Goal: Task Accomplishment & Management: Manage account settings

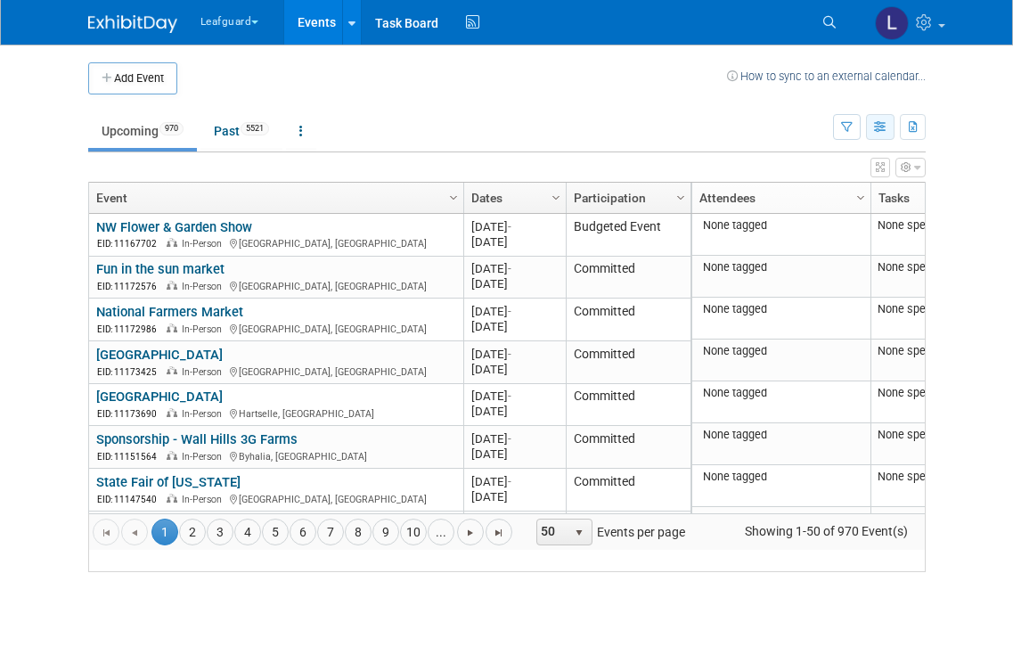
click at [880, 122] on icon "button" at bounding box center [880, 128] width 13 height 12
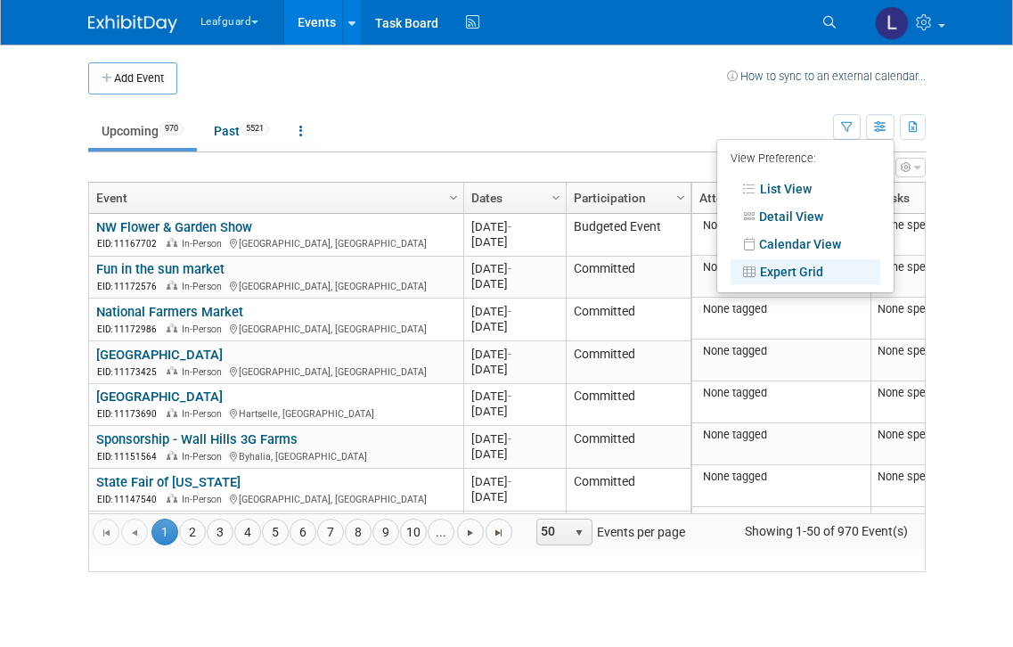
click at [802, 271] on link "Expert Grid" at bounding box center [806, 271] width 150 height 25
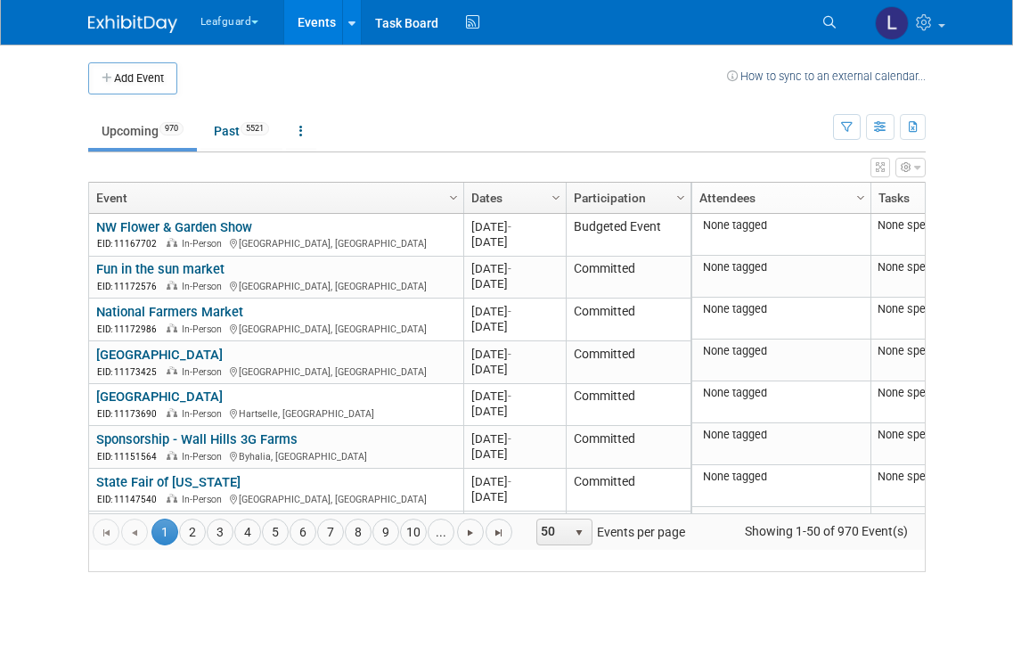
click at [910, 170] on icon "button" at bounding box center [906, 167] width 11 height 11
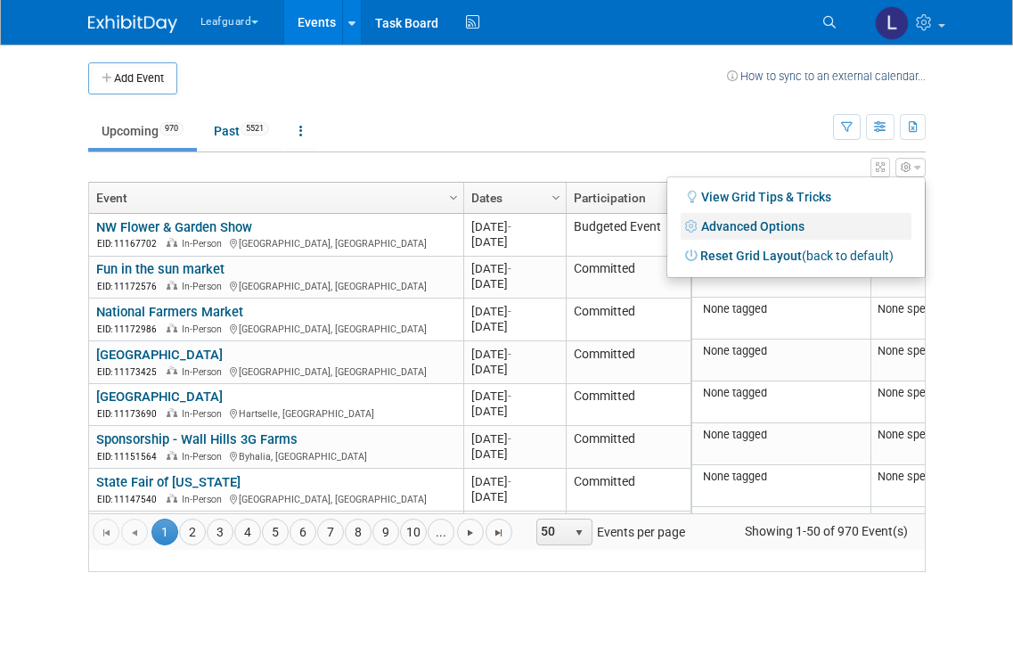
click at [766, 221] on link "Advanced Options" at bounding box center [796, 226] width 231 height 27
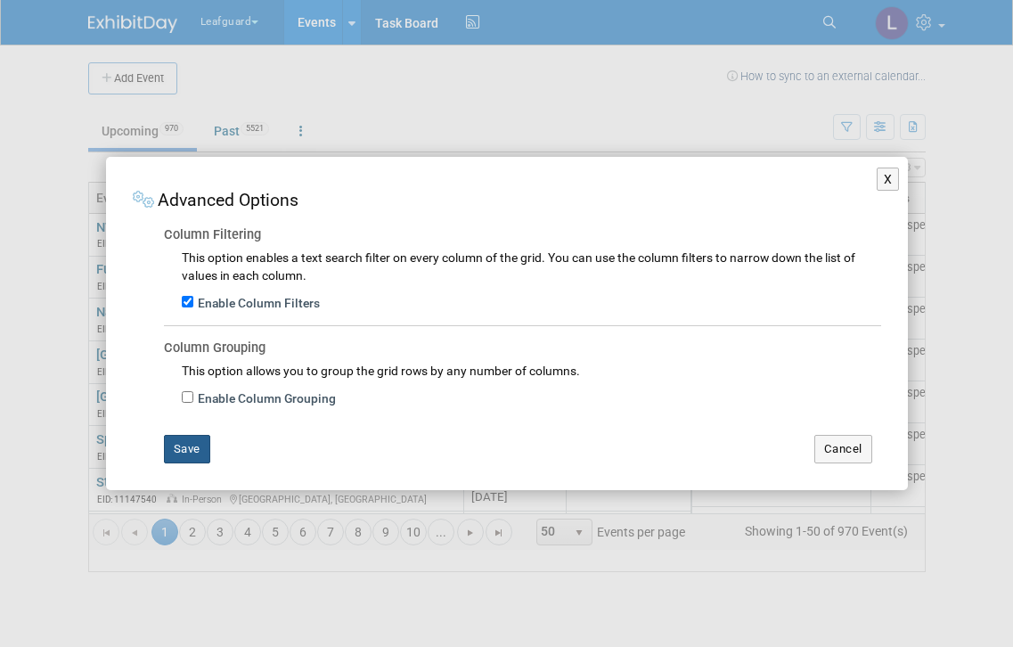
click at [186, 453] on button "Save" at bounding box center [187, 449] width 46 height 29
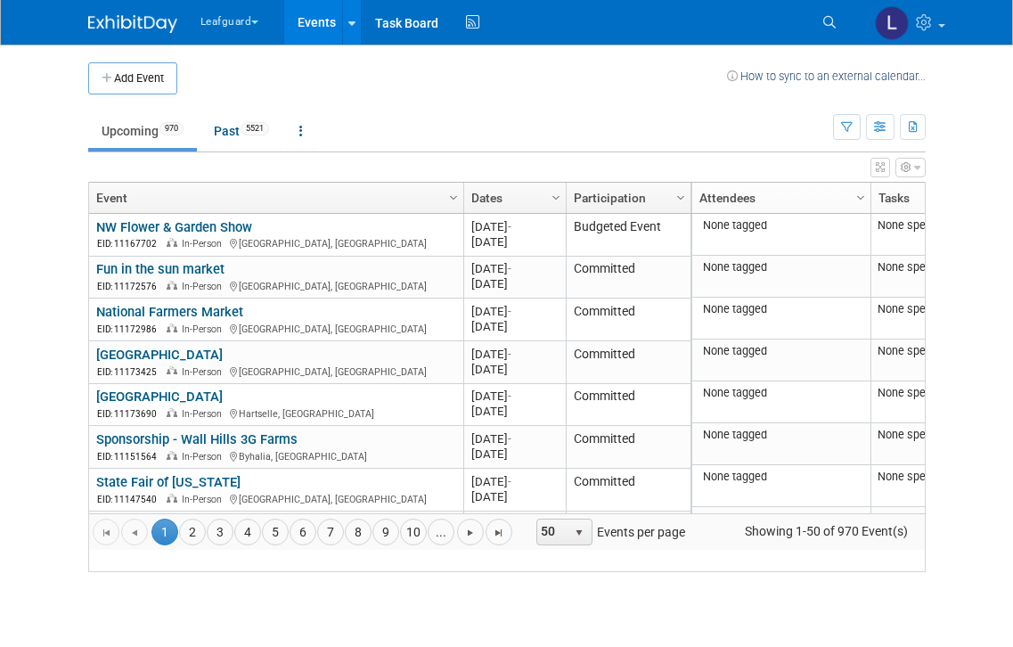
click at [852, 199] on link "Column Settings" at bounding box center [861, 196] width 20 height 27
click at [809, 207] on link "Attendees" at bounding box center [778, 198] width 159 height 30
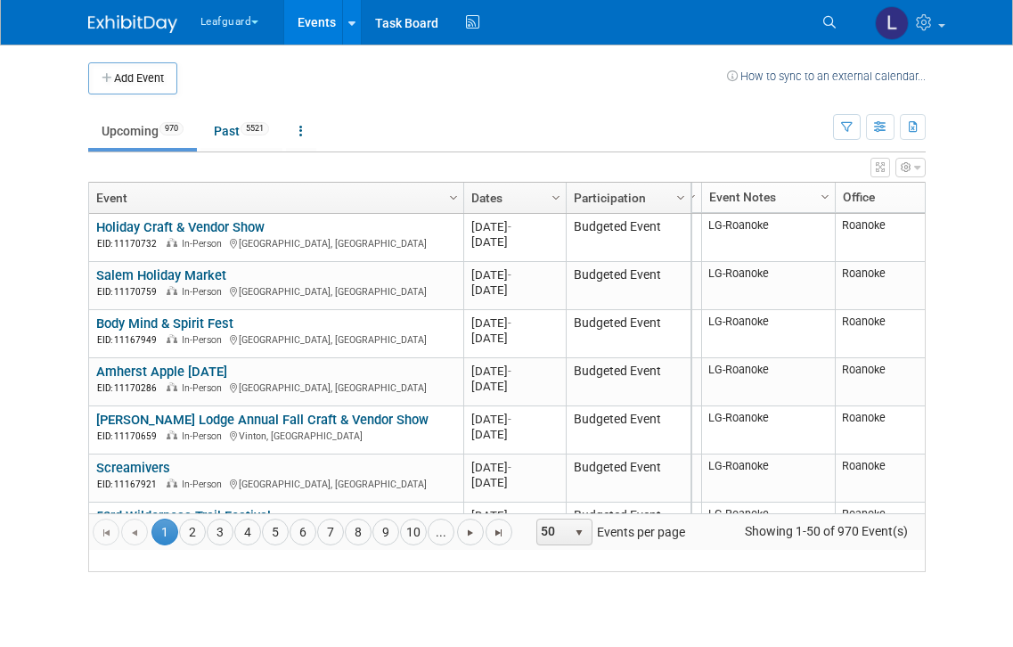
scroll to position [0, 419]
click at [822, 197] on span "Column Settings" at bounding box center [825, 197] width 14 height 14
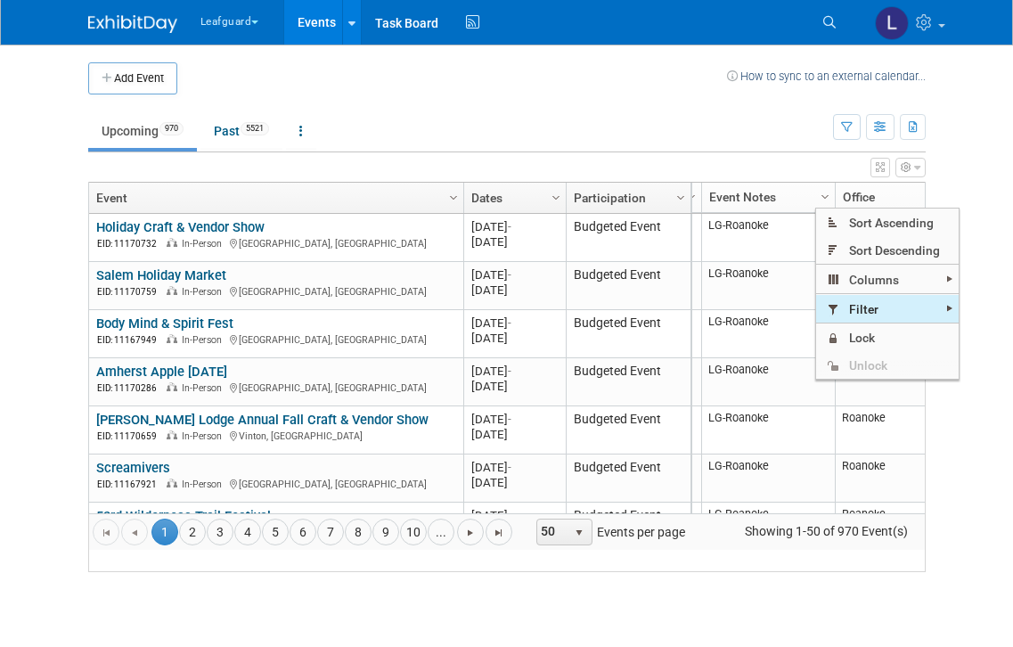
click at [933, 309] on span "Filter" at bounding box center [887, 309] width 143 height 28
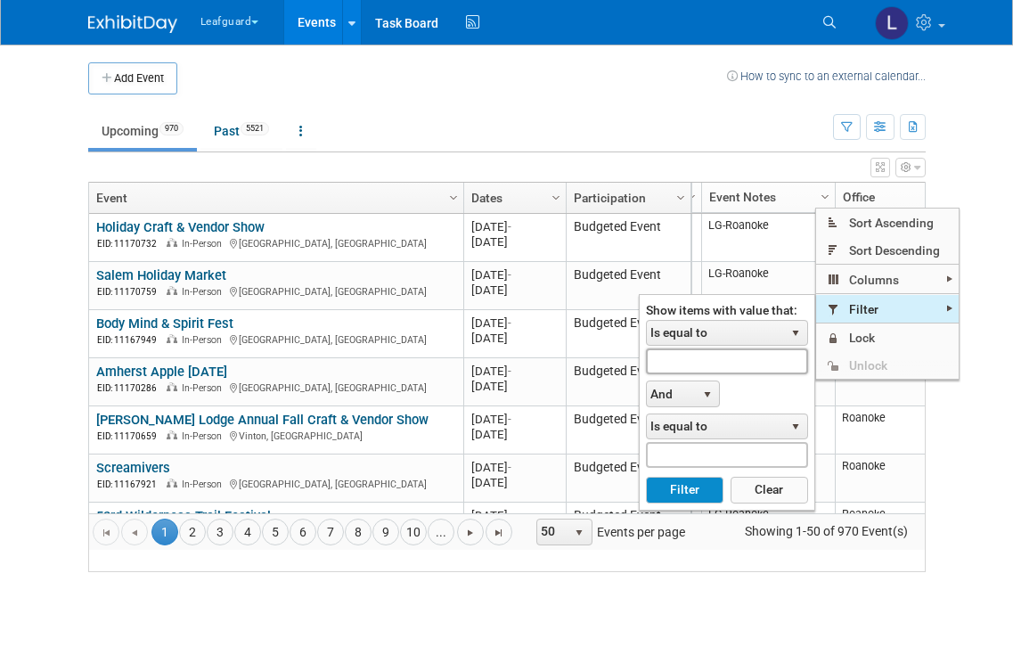
click at [698, 366] on input "text" at bounding box center [727, 361] width 162 height 26
click at [700, 366] on input "text" at bounding box center [727, 361] width 162 height 26
type input "Lg-ric"
click at [675, 494] on button "Filter" at bounding box center [685, 490] width 78 height 27
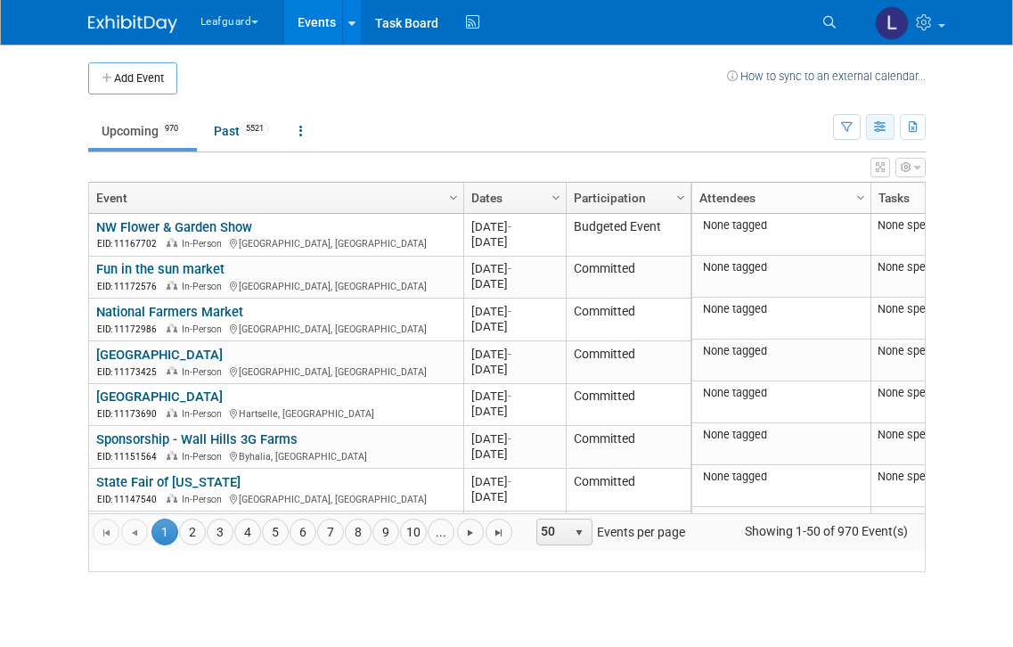
click at [879, 131] on icon "button" at bounding box center [880, 128] width 13 height 12
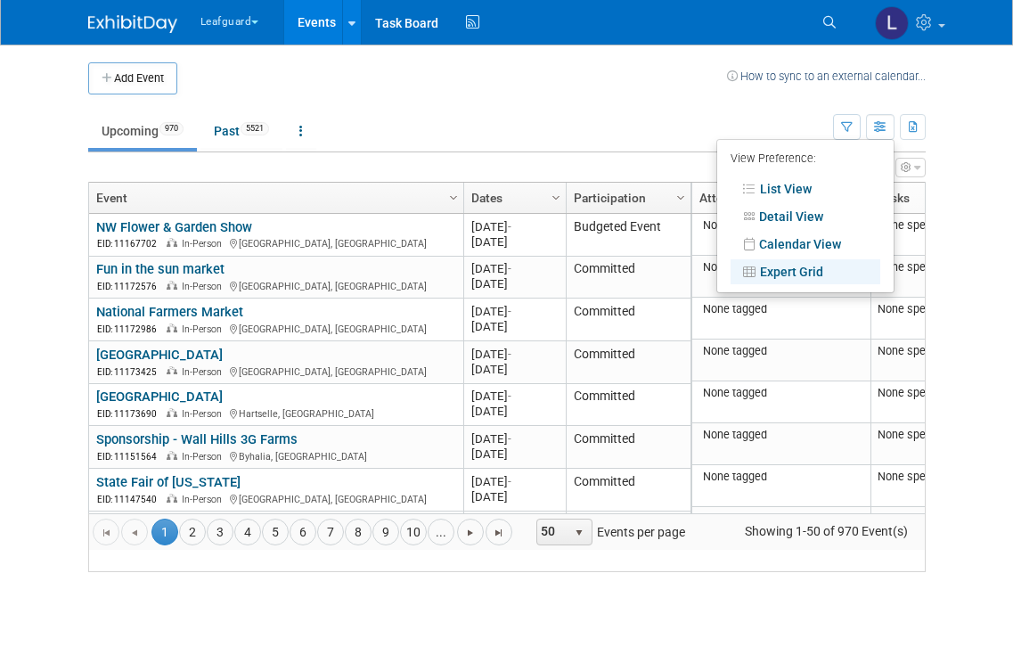
click at [836, 267] on link "Expert Grid" at bounding box center [806, 271] width 150 height 25
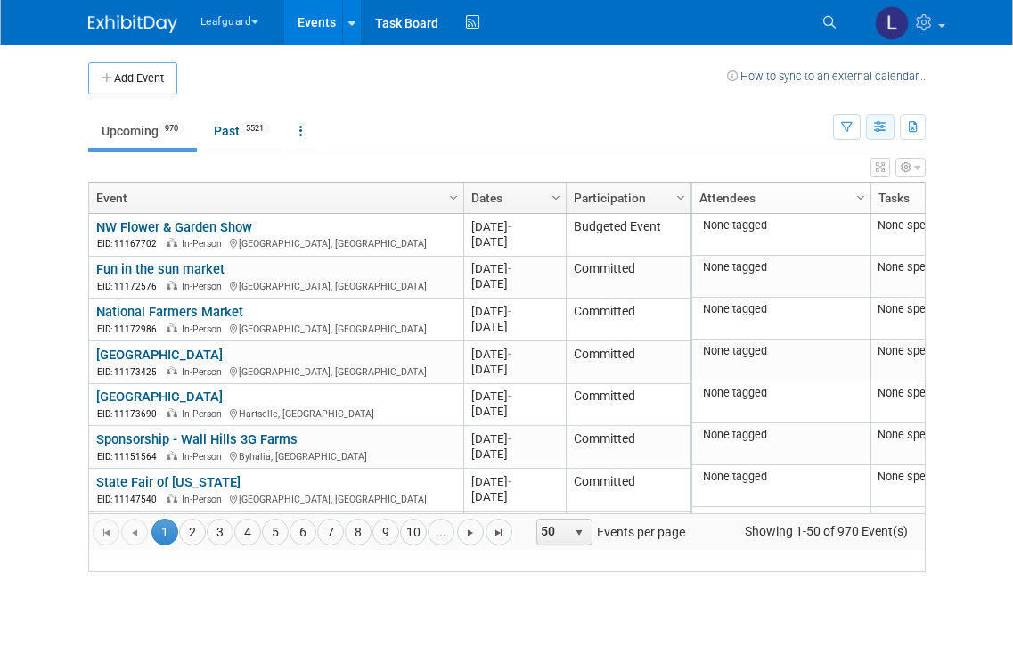
click at [880, 124] on icon "button" at bounding box center [880, 128] width 13 height 12
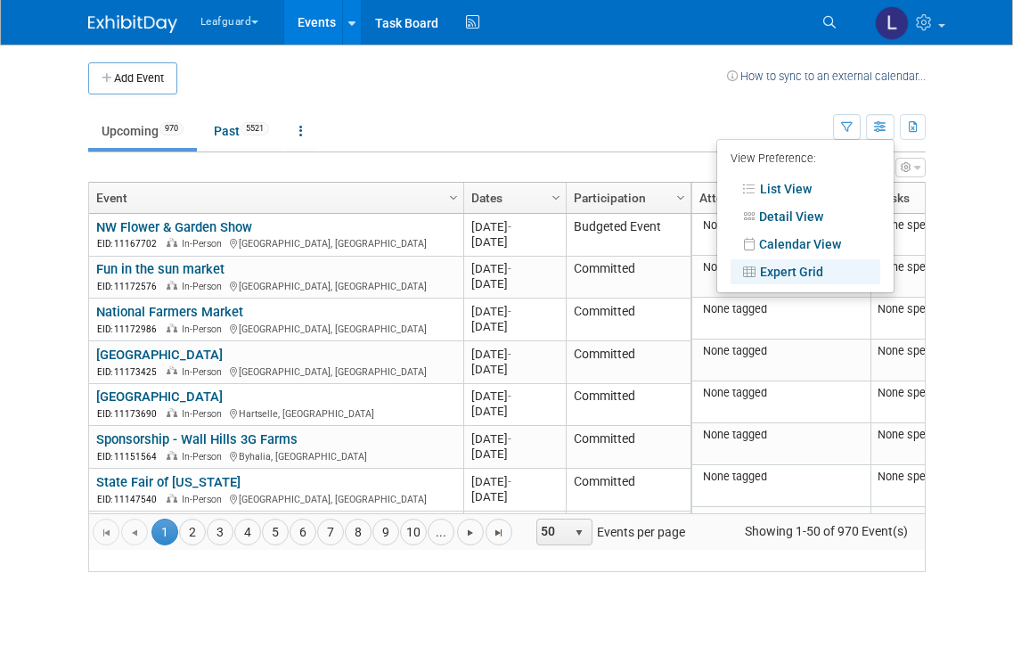
click at [794, 268] on link "Expert Grid" at bounding box center [806, 271] width 150 height 25
click at [787, 272] on link "Expert Grid" at bounding box center [806, 271] width 150 height 25
click at [978, 167] on div at bounding box center [506, 323] width 1013 height 647
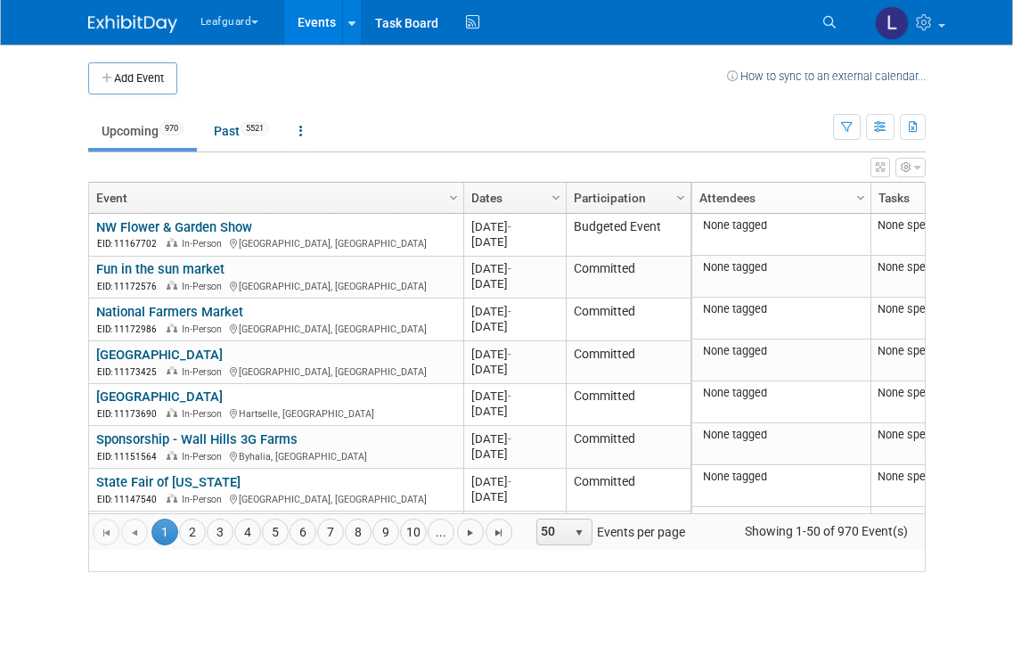
click at [912, 166] on button "button" at bounding box center [910, 168] width 30 height 20
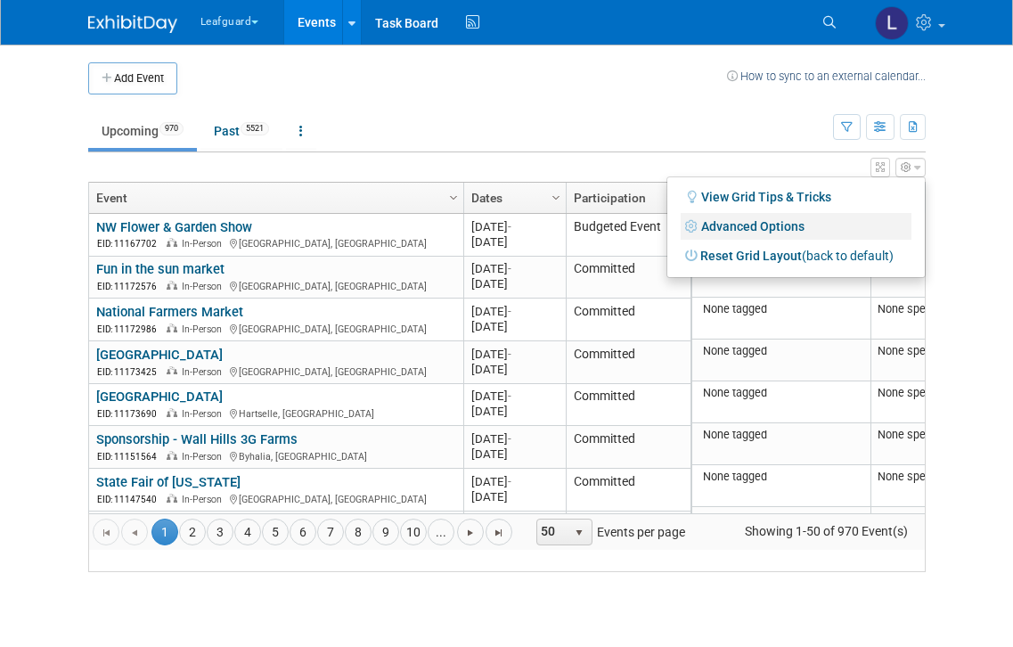
click at [771, 224] on link "Advanced Options" at bounding box center [796, 226] width 231 height 27
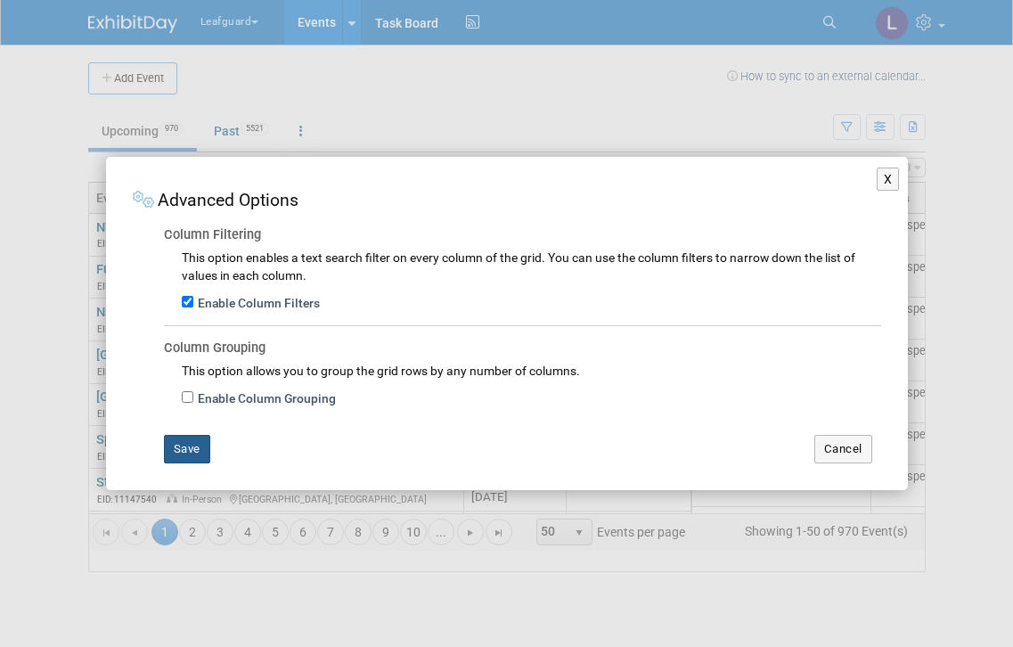
click at [197, 449] on button "Save" at bounding box center [187, 449] width 46 height 29
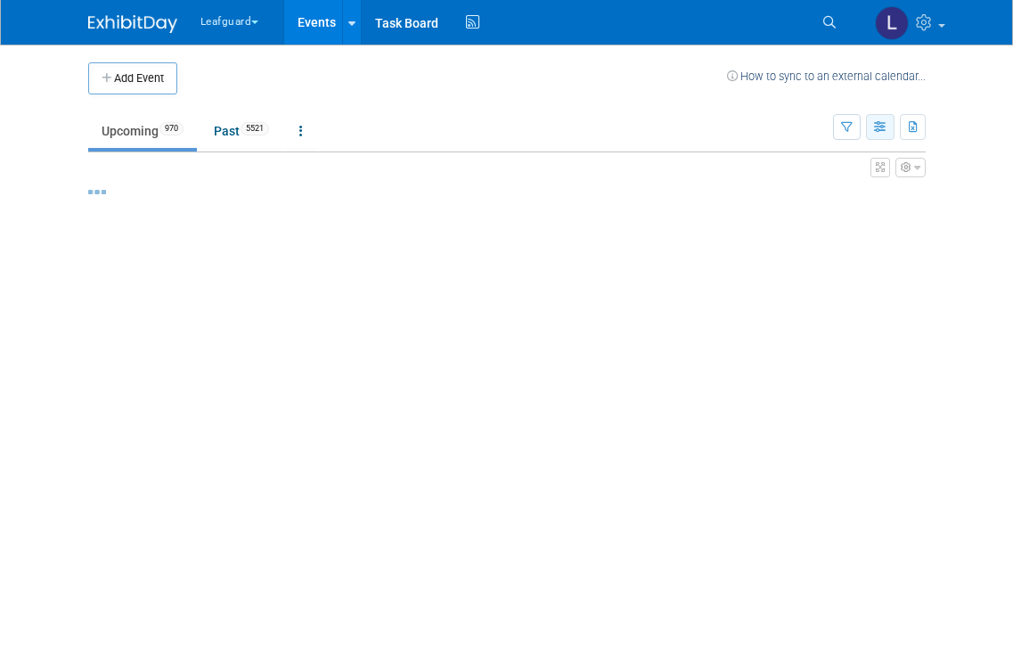
click at [874, 133] on button "button" at bounding box center [880, 127] width 29 height 26
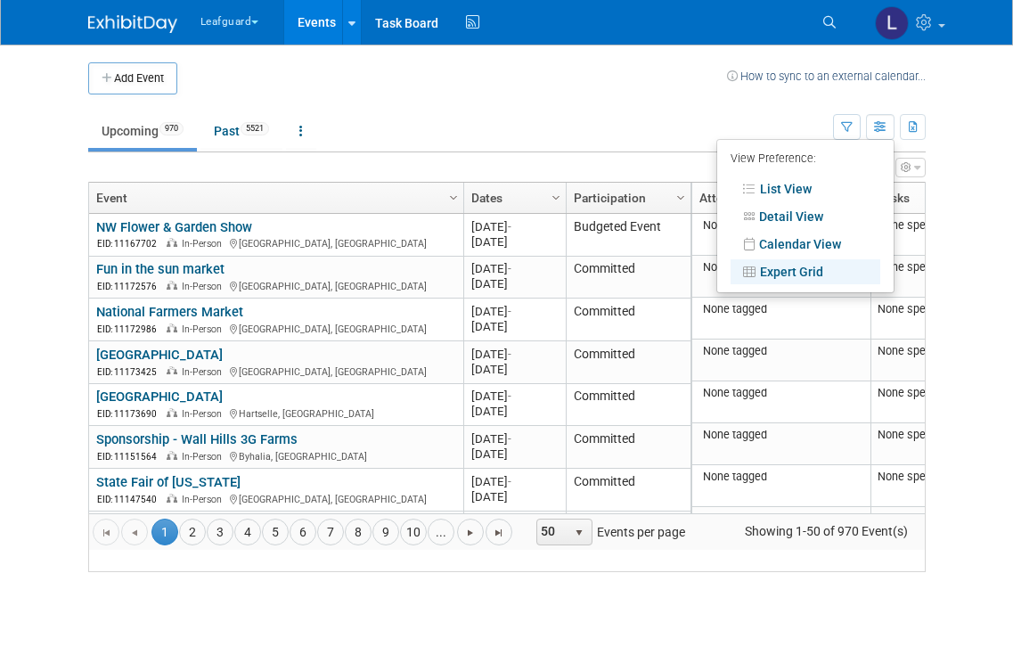
click at [997, 215] on div at bounding box center [506, 323] width 1013 height 647
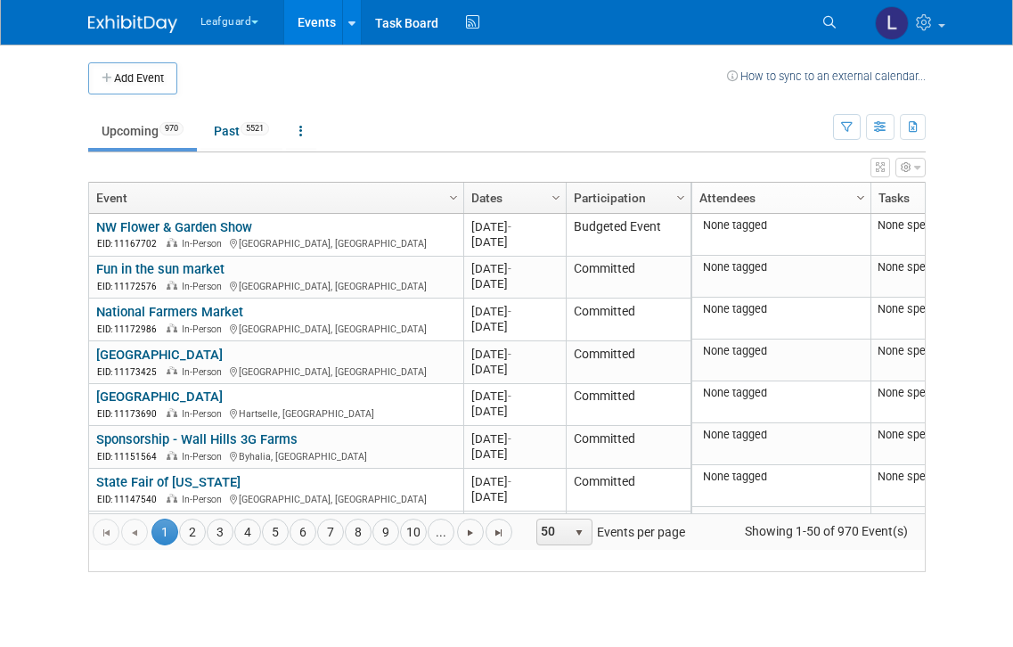
click at [853, 200] on span "Column Settings" at bounding box center [860, 198] width 14 height 14
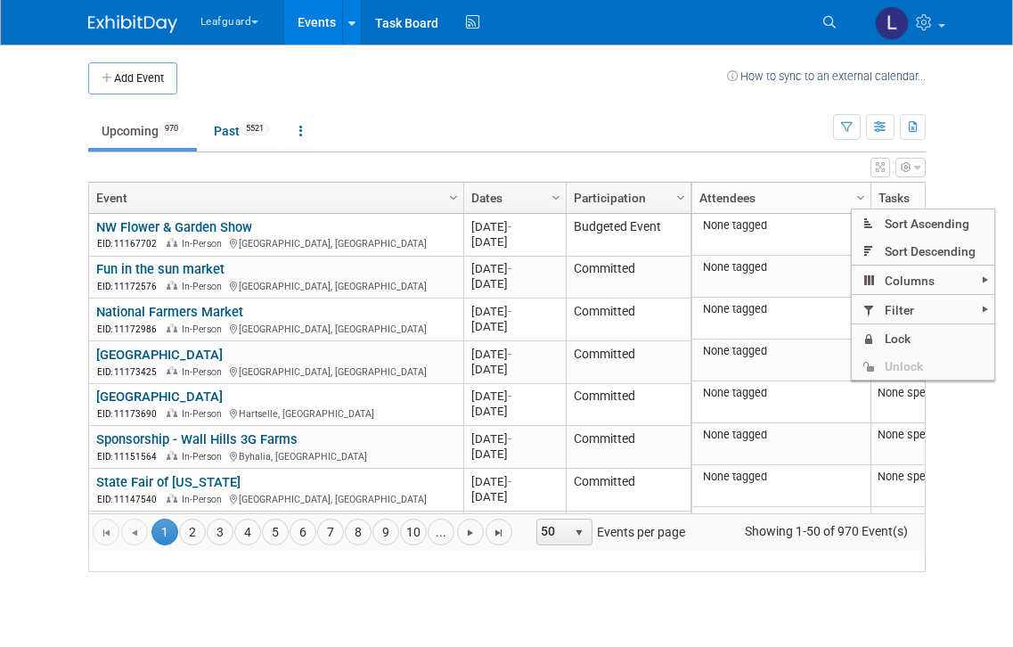
click at [972, 270] on span "Columns" at bounding box center [923, 280] width 143 height 28
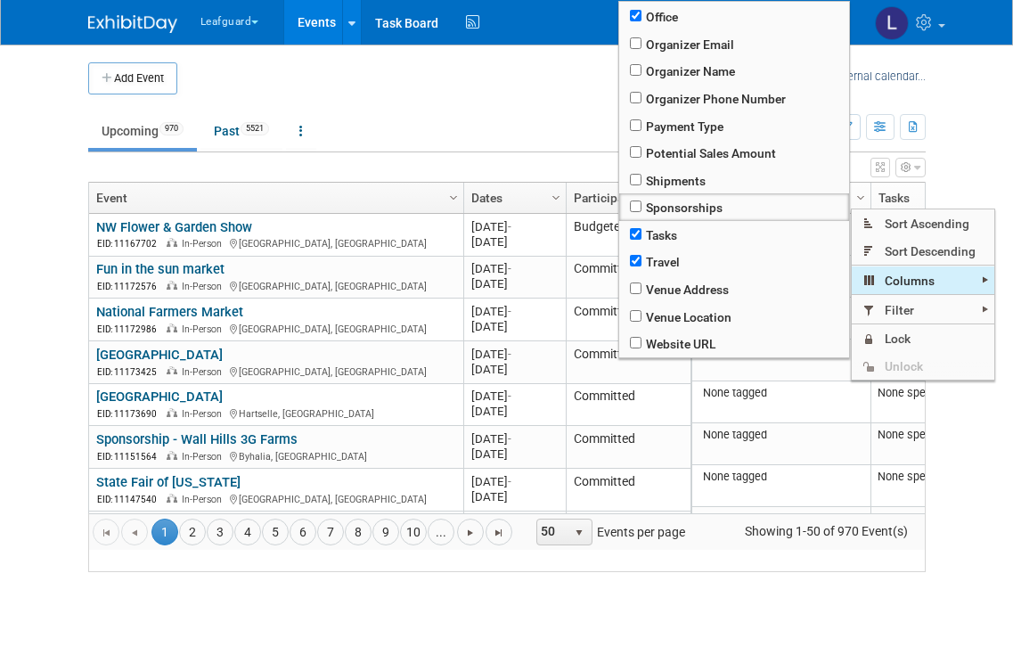
scroll to position [690, 0]
click at [641, 240] on input "checkbox" at bounding box center [636, 234] width 12 height 12
checkbox input "false"
checkbox input "true"
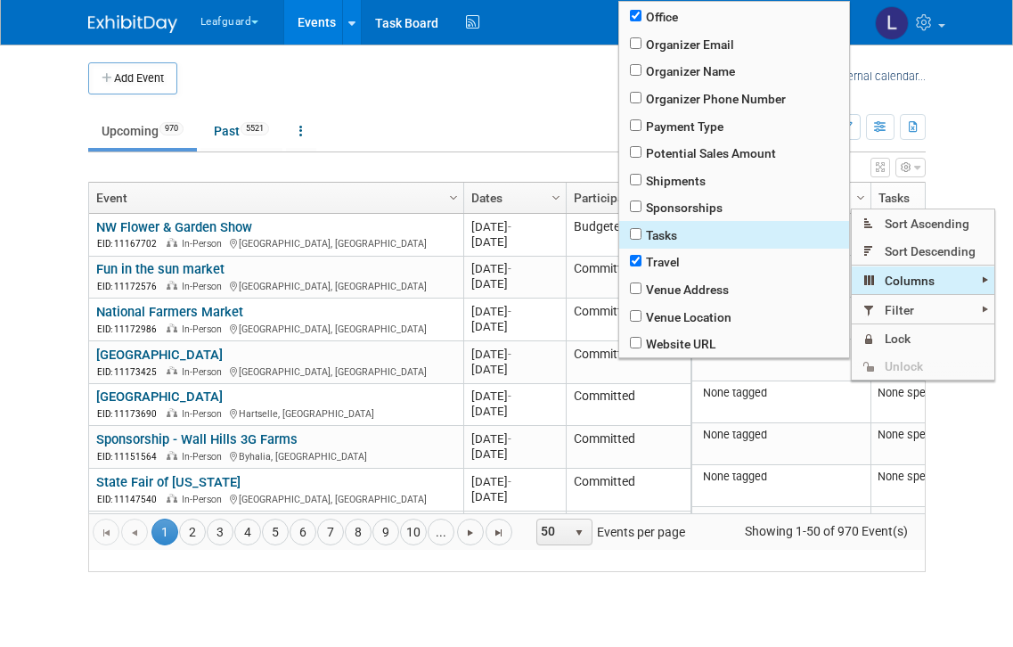
checkbox input "true"
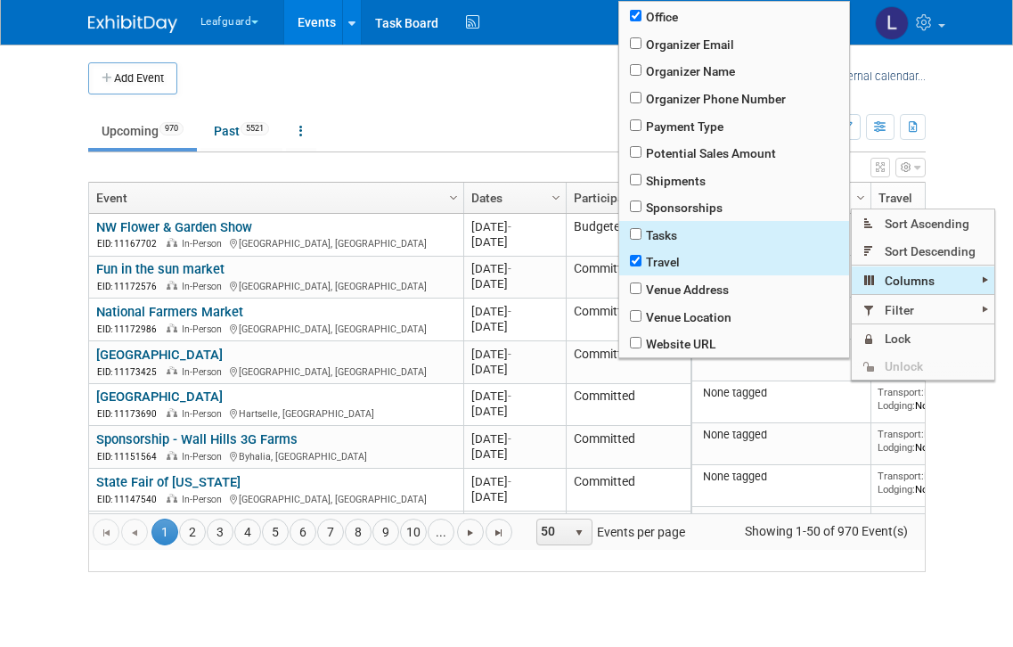
click at [641, 266] on input "checkbox" at bounding box center [636, 261] width 12 height 12
checkbox input "false"
checkbox input "true"
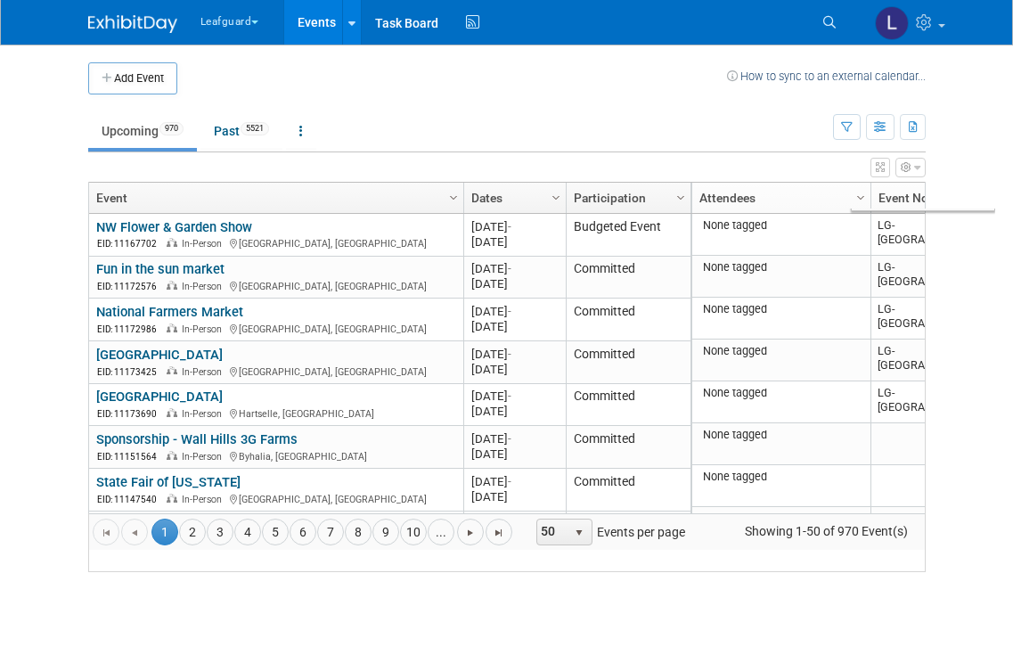
click at [965, 434] on body "Leafguard Explore: My Workspaces 2 Go to Workspace: Leafguard LOVELL Events Add…" at bounding box center [506, 323] width 1013 height 647
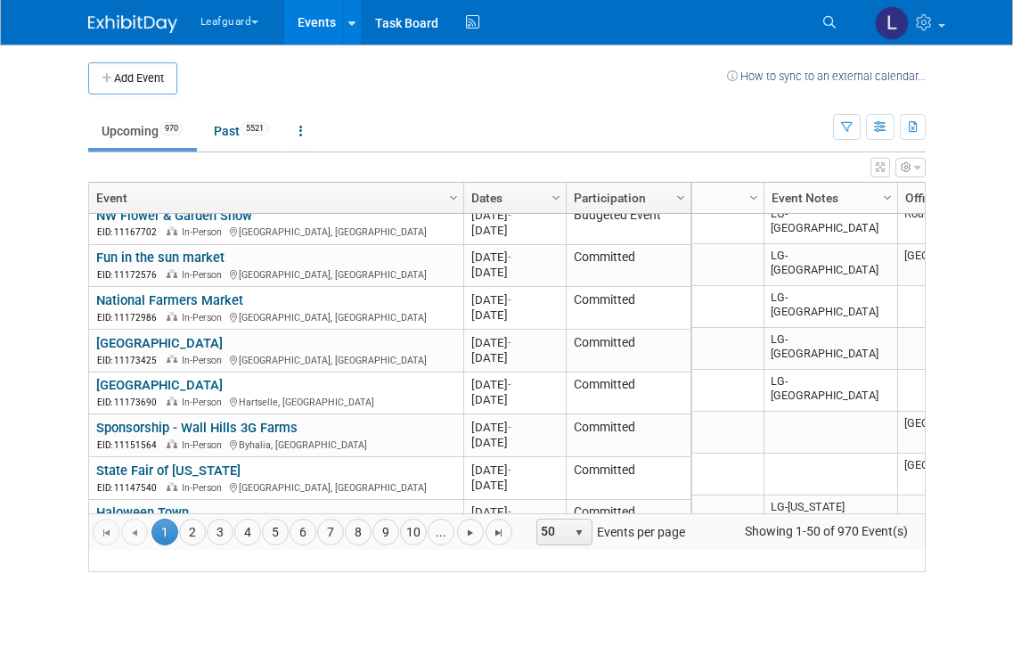
scroll to position [14, 116]
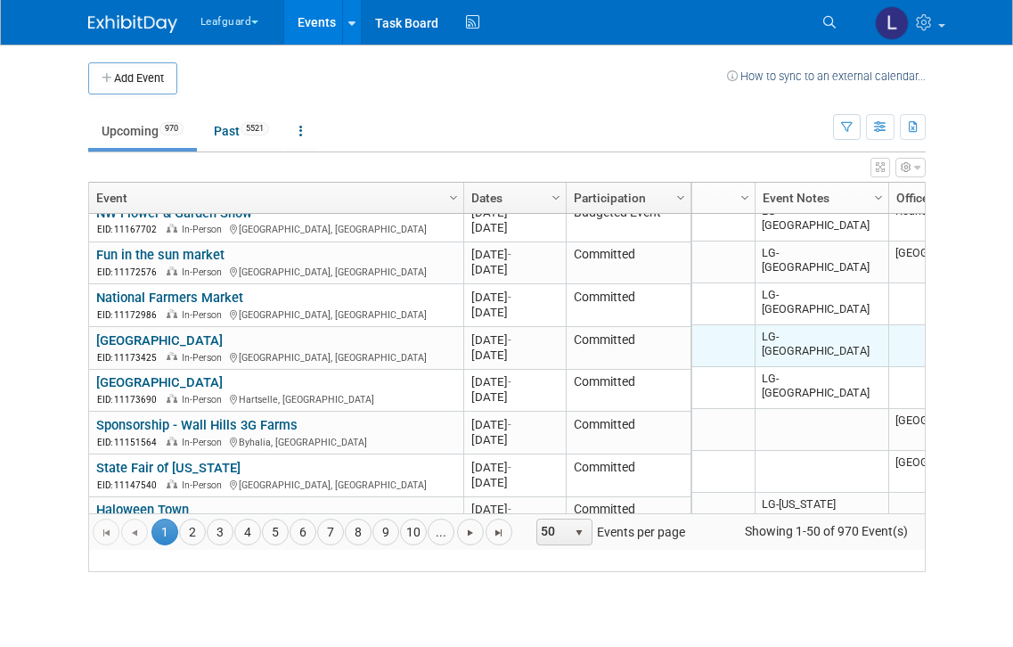
click at [850, 367] on td "LG-Birmingham" at bounding box center [822, 346] width 134 height 42
click at [879, 193] on span "Column Settings" at bounding box center [878, 198] width 14 height 14
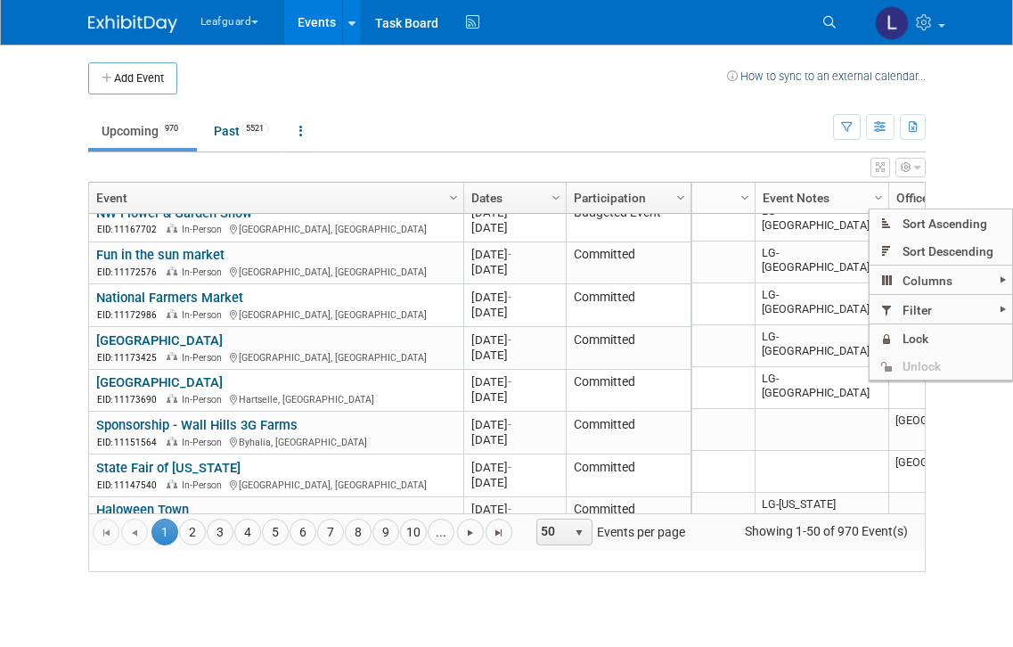
click at [983, 302] on span "Filter" at bounding box center [940, 310] width 143 height 28
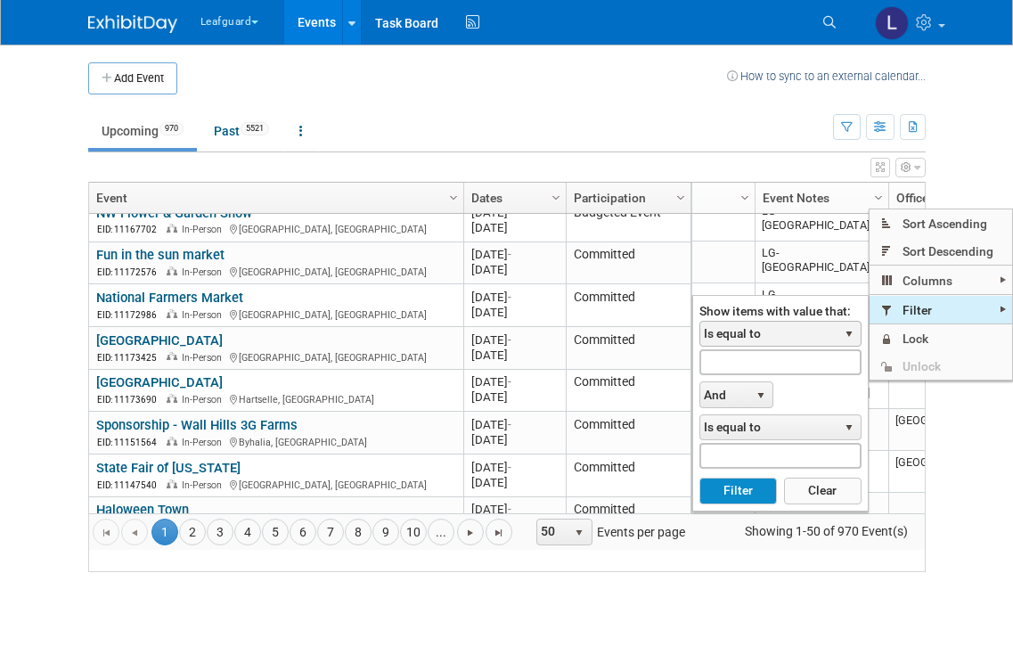
click at [786, 341] on span "Is equal to" at bounding box center [768, 334] width 137 height 25
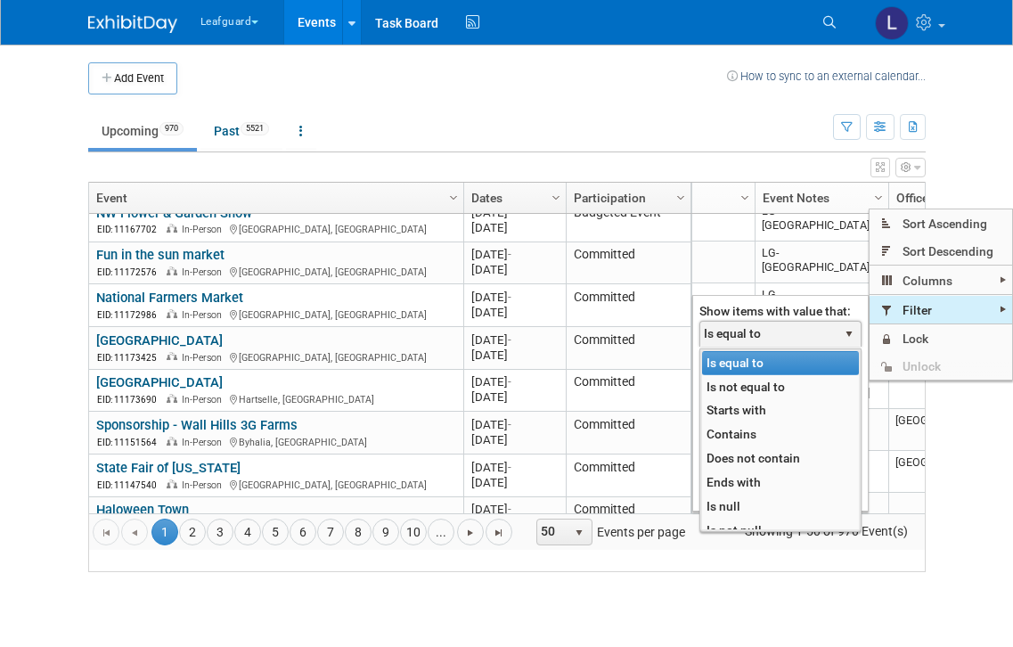
click at [750, 426] on li "Contains" at bounding box center [780, 434] width 157 height 24
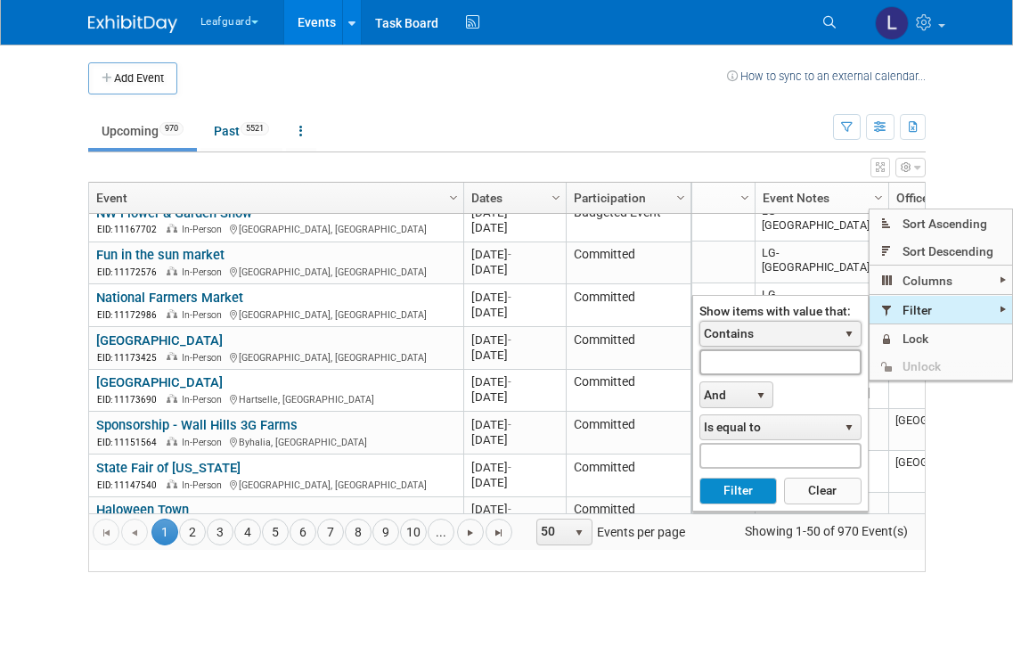
click at [774, 359] on input "text" at bounding box center [780, 362] width 162 height 26
click at [751, 382] on span "select" at bounding box center [759, 394] width 23 height 25
click at [763, 359] on input "text" at bounding box center [780, 362] width 162 height 26
type input "Lg-ric"
click at [742, 483] on button "Filter" at bounding box center [738, 491] width 78 height 27
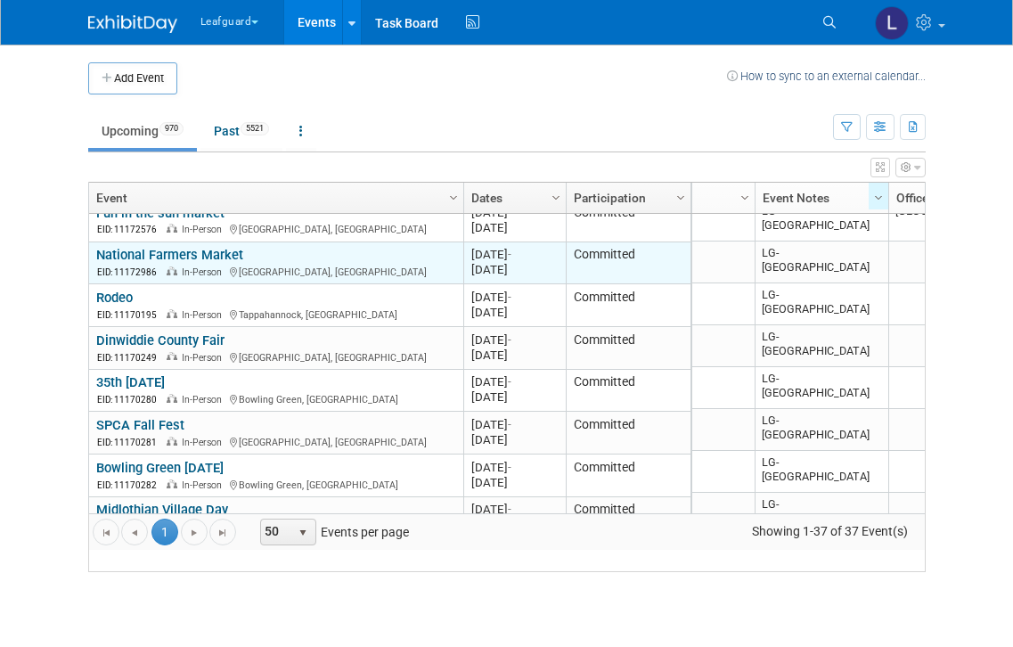
click at [208, 263] on link "National Farmers Market" at bounding box center [169, 255] width 147 height 16
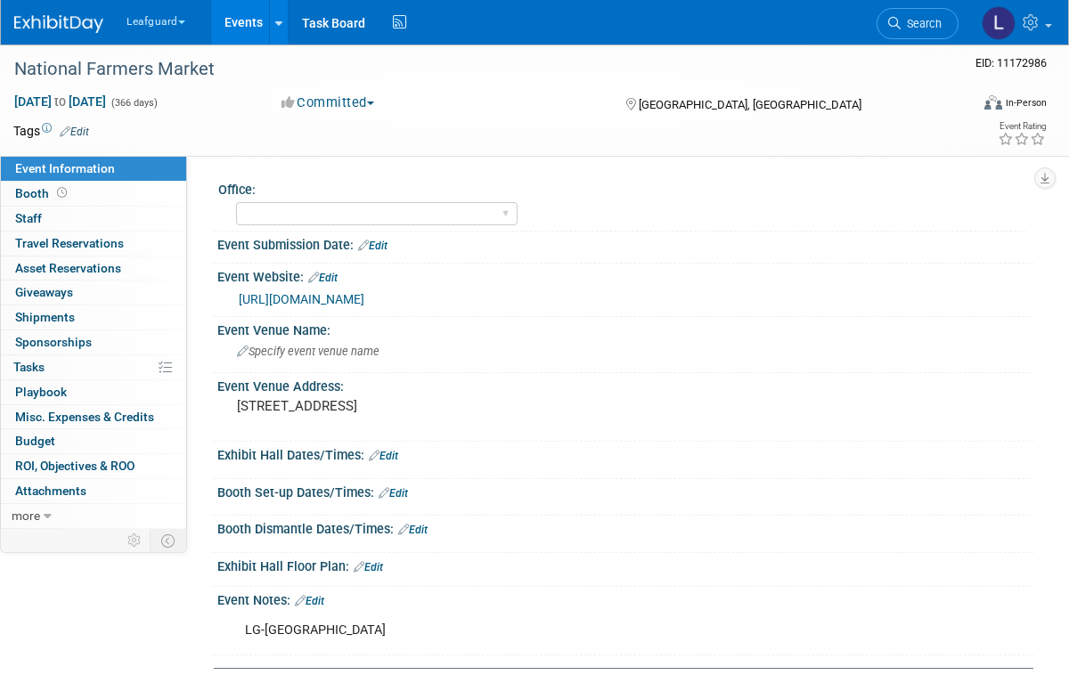
click at [359, 110] on button "Committed" at bounding box center [328, 103] width 106 height 19
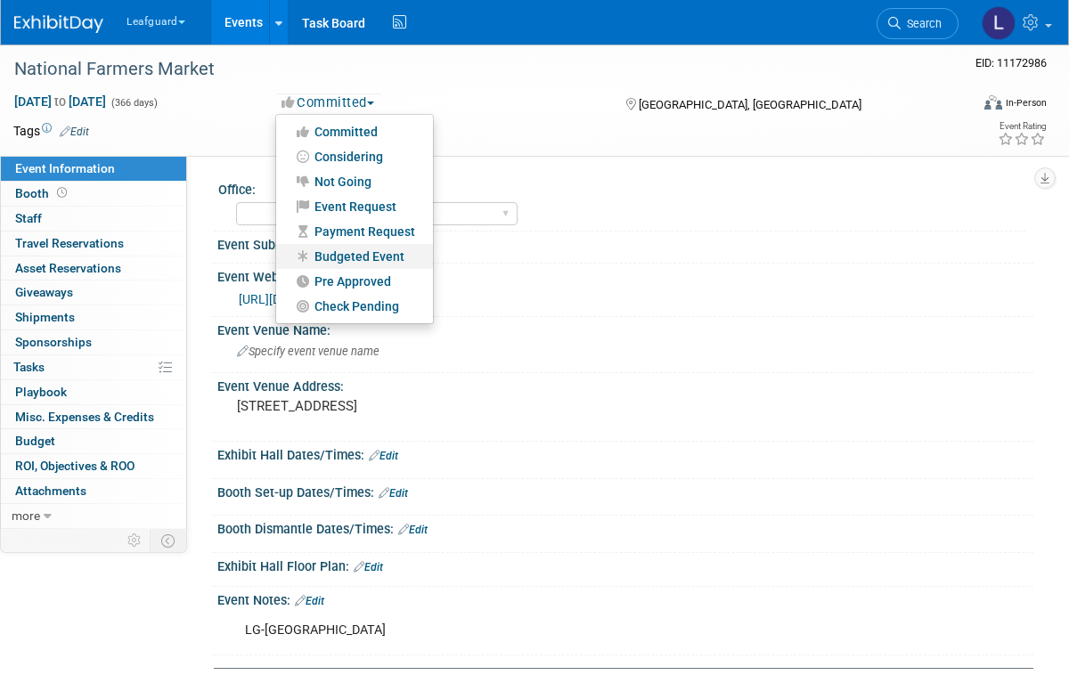
click at [395, 255] on link "Budgeted Event" at bounding box center [354, 256] width 157 height 25
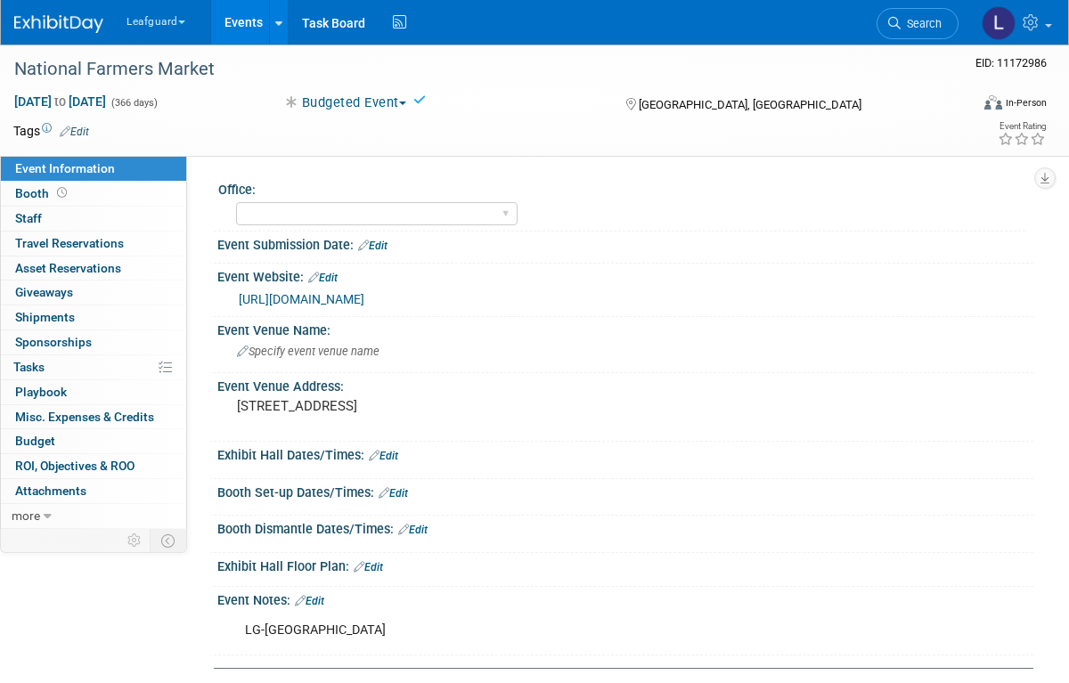
click at [413, 94] on button "Budgeted Event" at bounding box center [344, 103] width 138 height 19
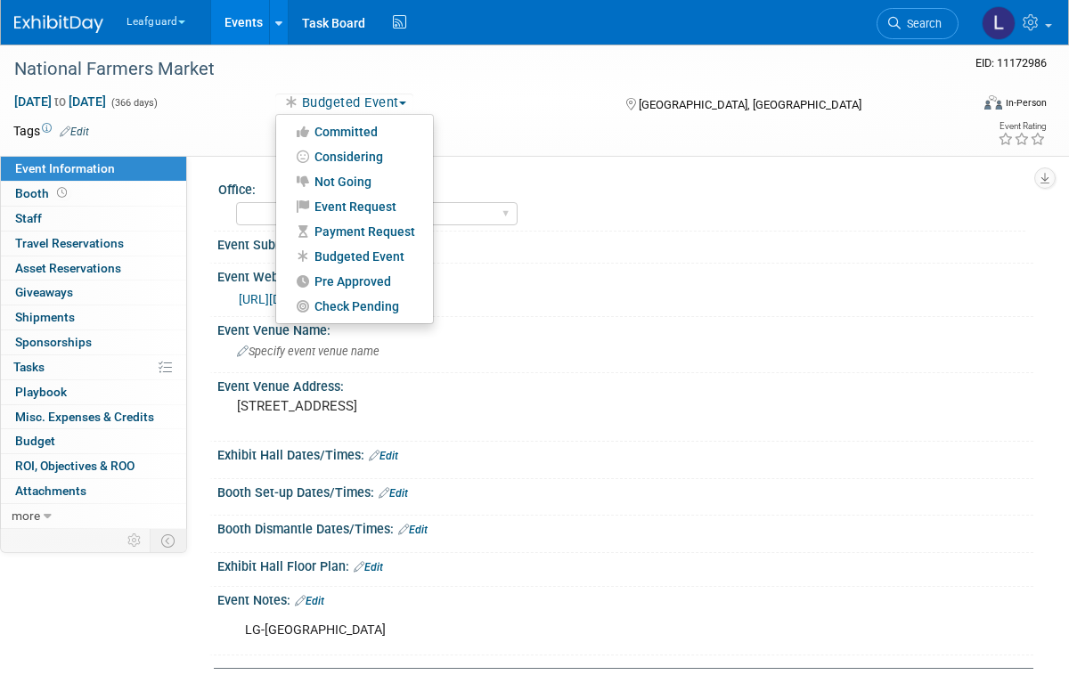
click at [545, 110] on div at bounding box center [534, 341] width 1069 height 683
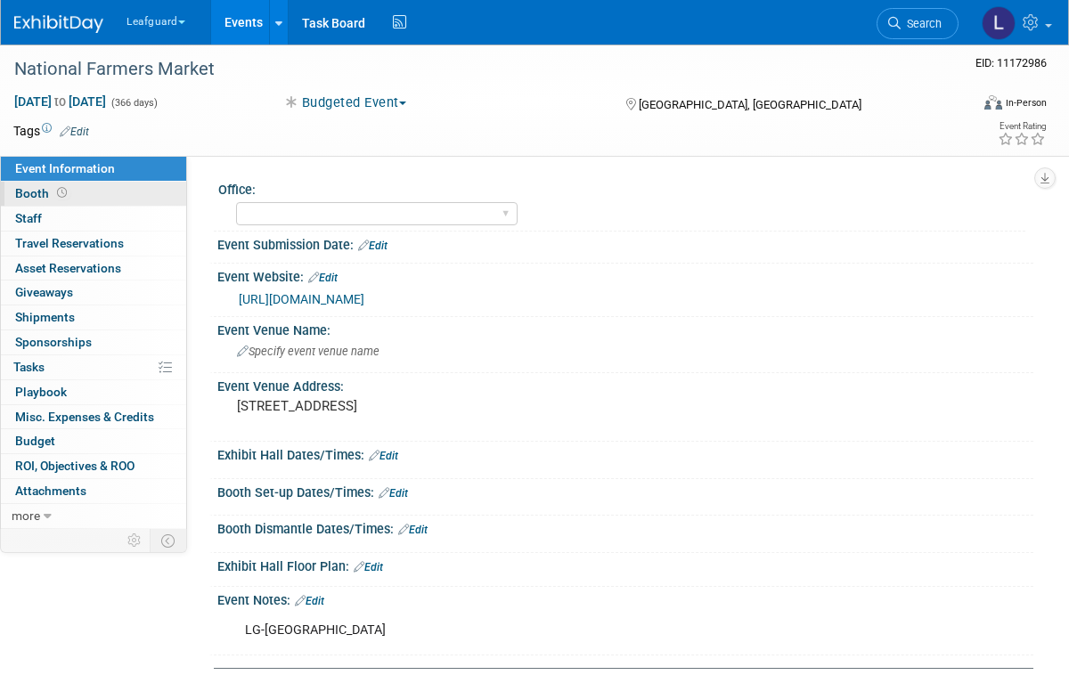
click at [129, 191] on link "Booth" at bounding box center [93, 194] width 185 height 24
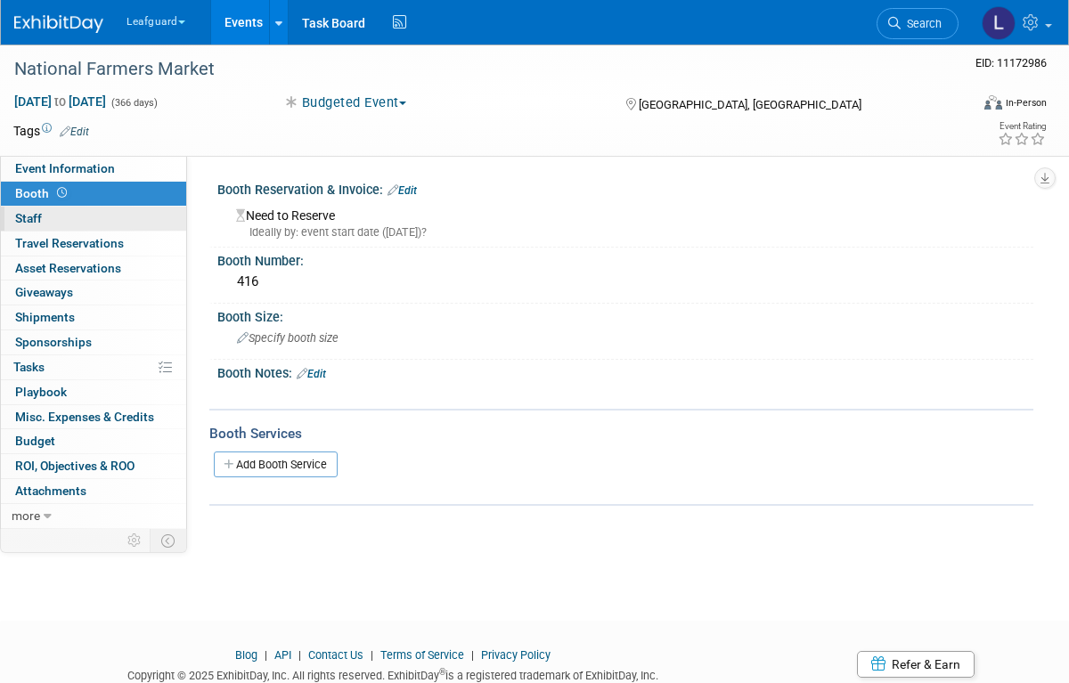
click at [54, 220] on link "0 Staff 0" at bounding box center [93, 219] width 185 height 24
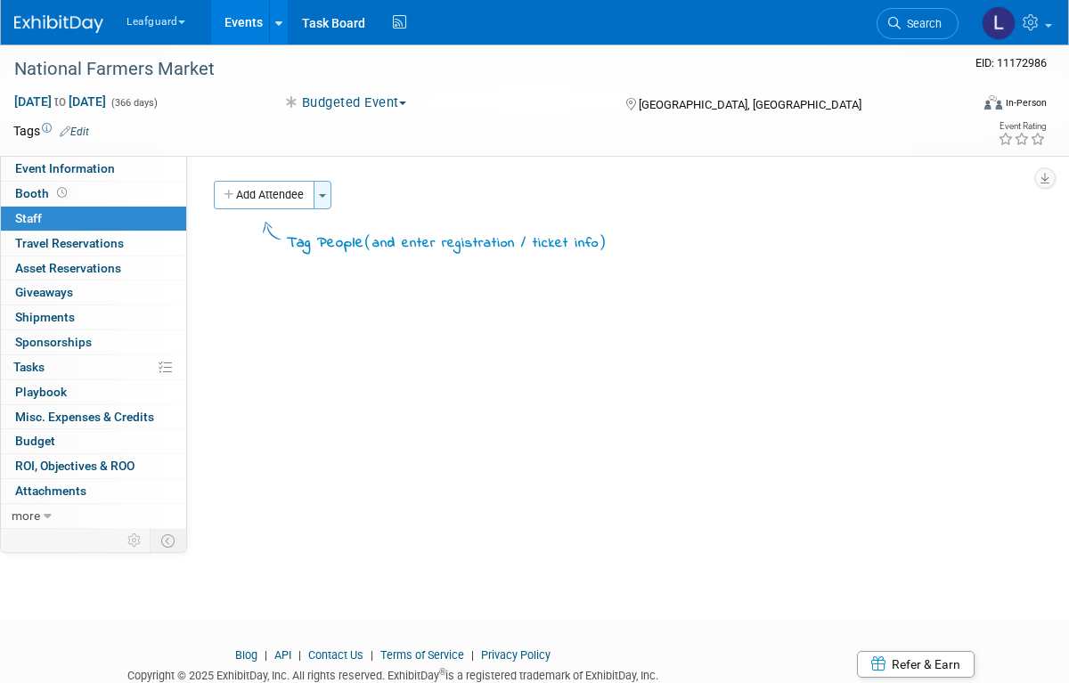
click at [326, 204] on button "Toggle Dropdown" at bounding box center [323, 195] width 18 height 29
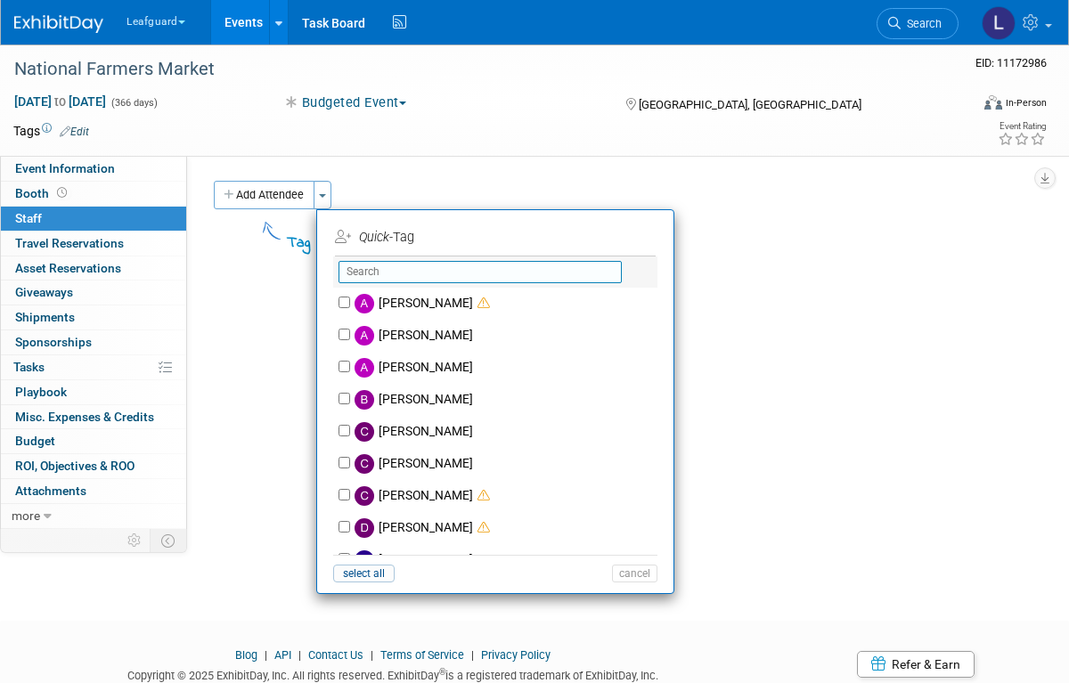
click at [445, 281] on input "text" at bounding box center [480, 272] width 283 height 22
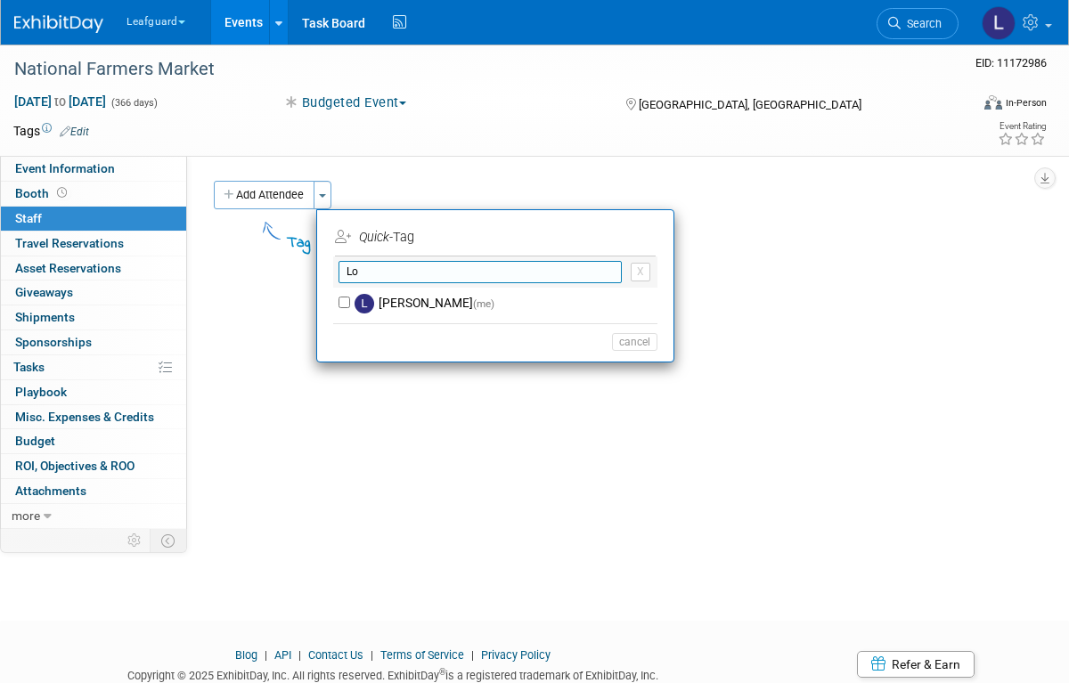
type input "Lo"
click at [349, 306] on input "[PERSON_NAME] (me)" at bounding box center [345, 303] width 12 height 12
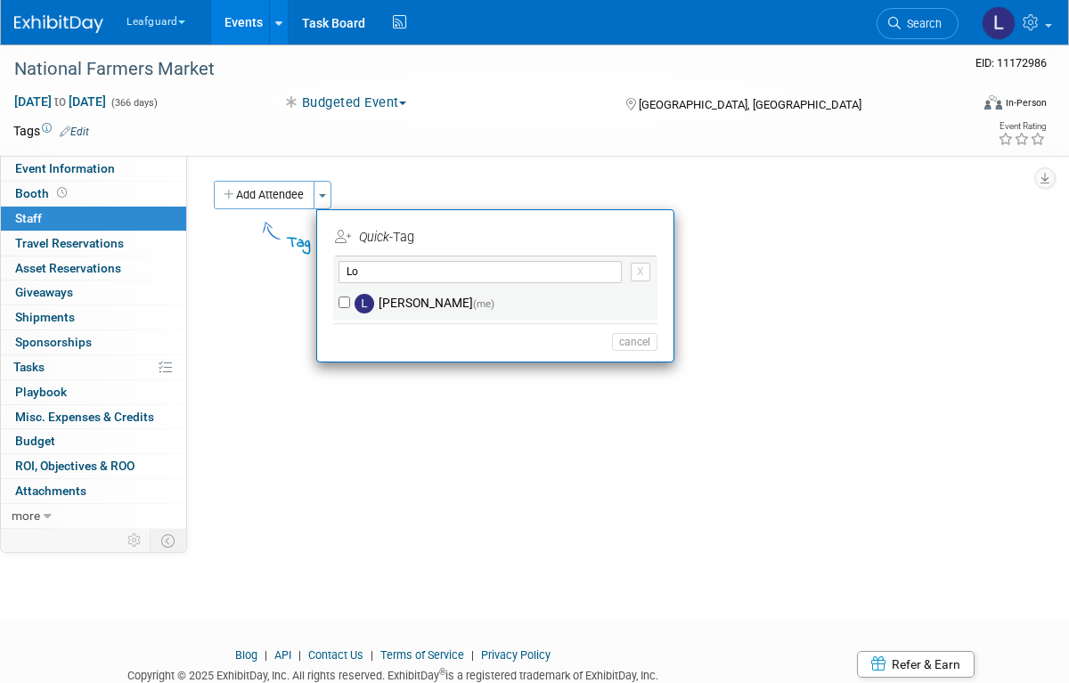
checkbox input "true"
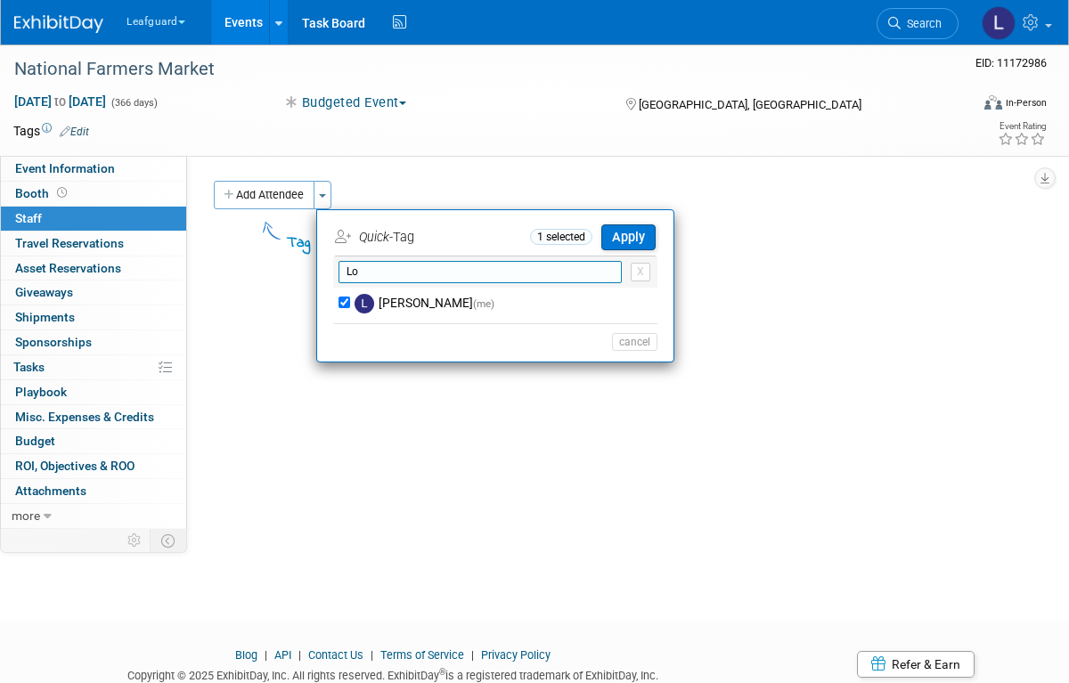
click at [497, 271] on input "Lo" at bounding box center [480, 272] width 283 height 22
type input "L"
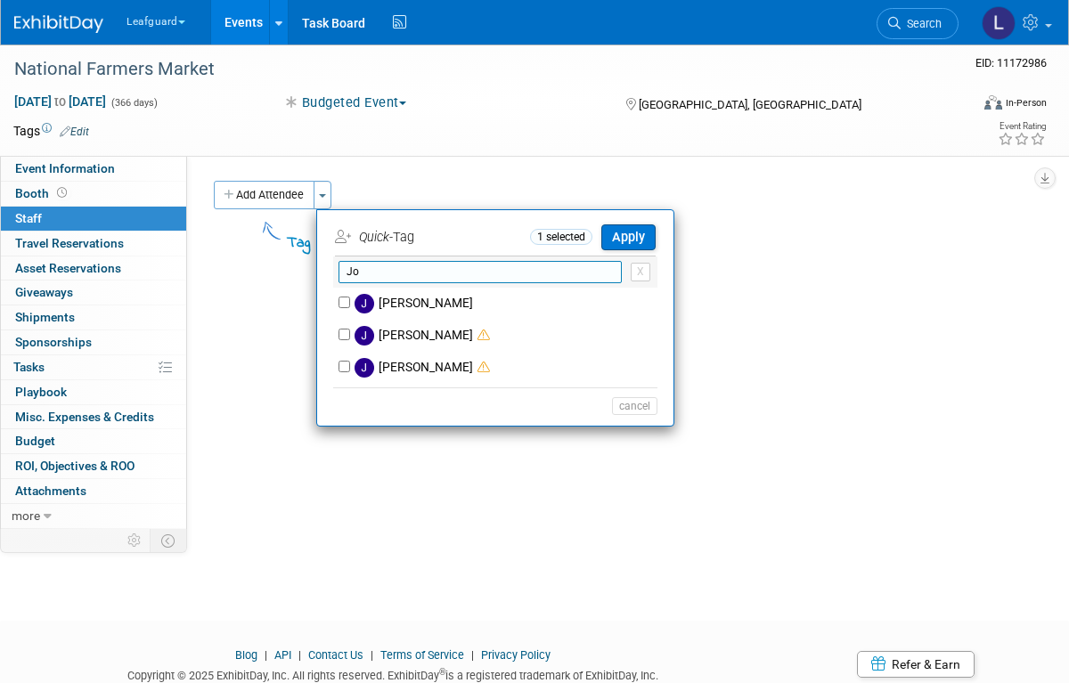
type input "Jo"
click at [350, 370] on input "[PERSON_NAME]" at bounding box center [345, 367] width 12 height 12
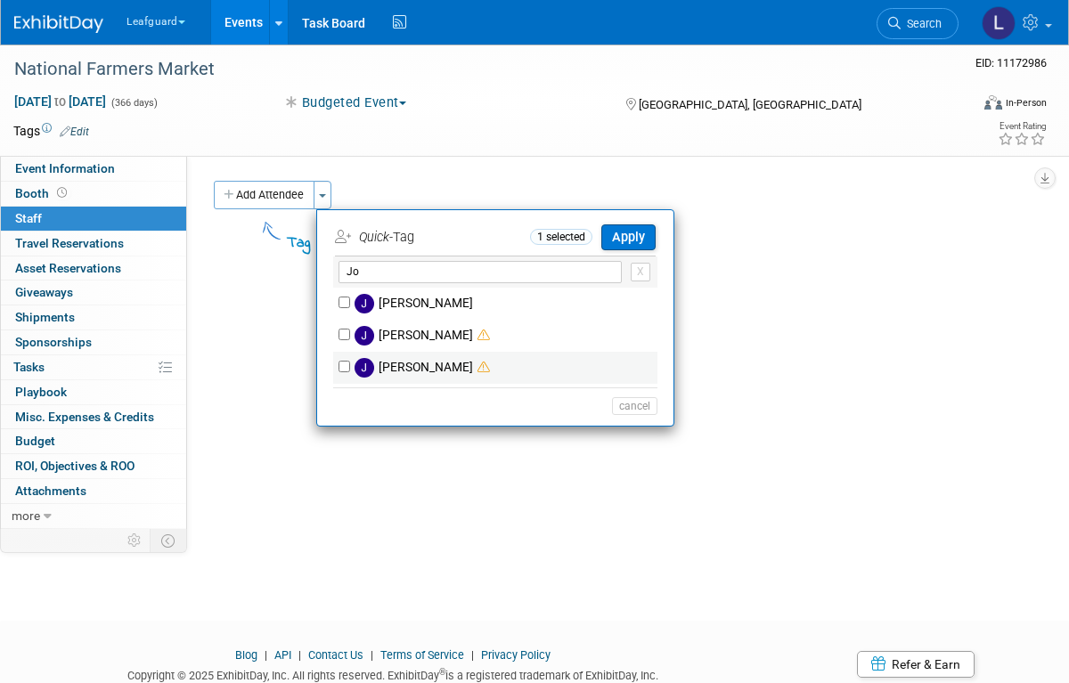
checkbox input "true"
click at [642, 233] on button "Apply" at bounding box center [628, 237] width 54 height 26
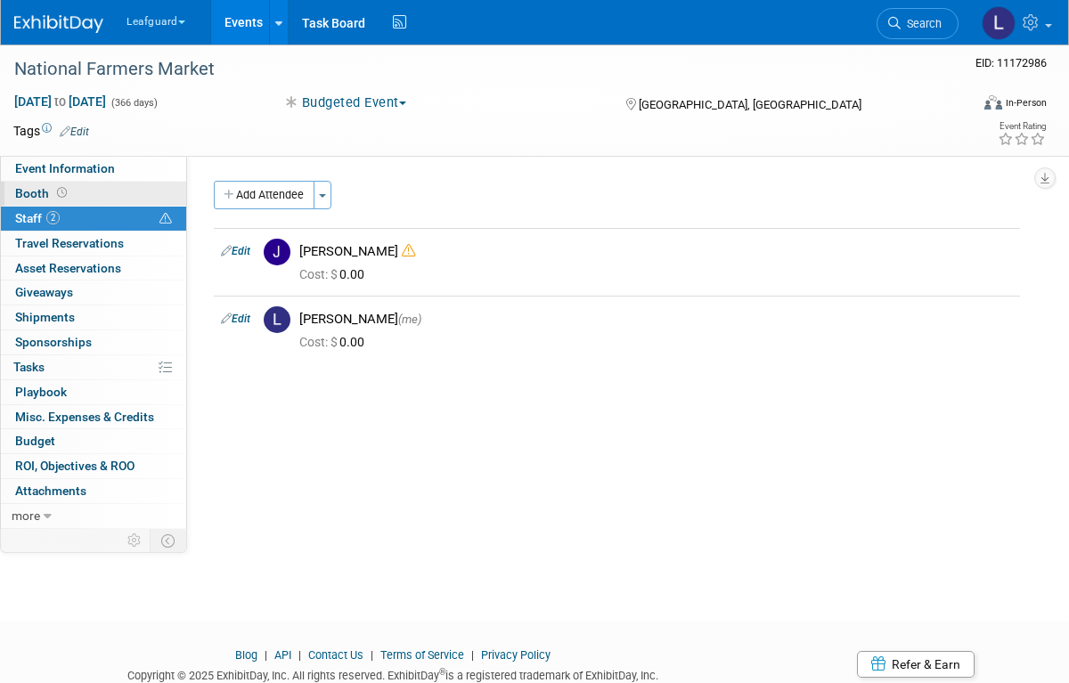
click at [128, 186] on link "Booth" at bounding box center [93, 194] width 185 height 24
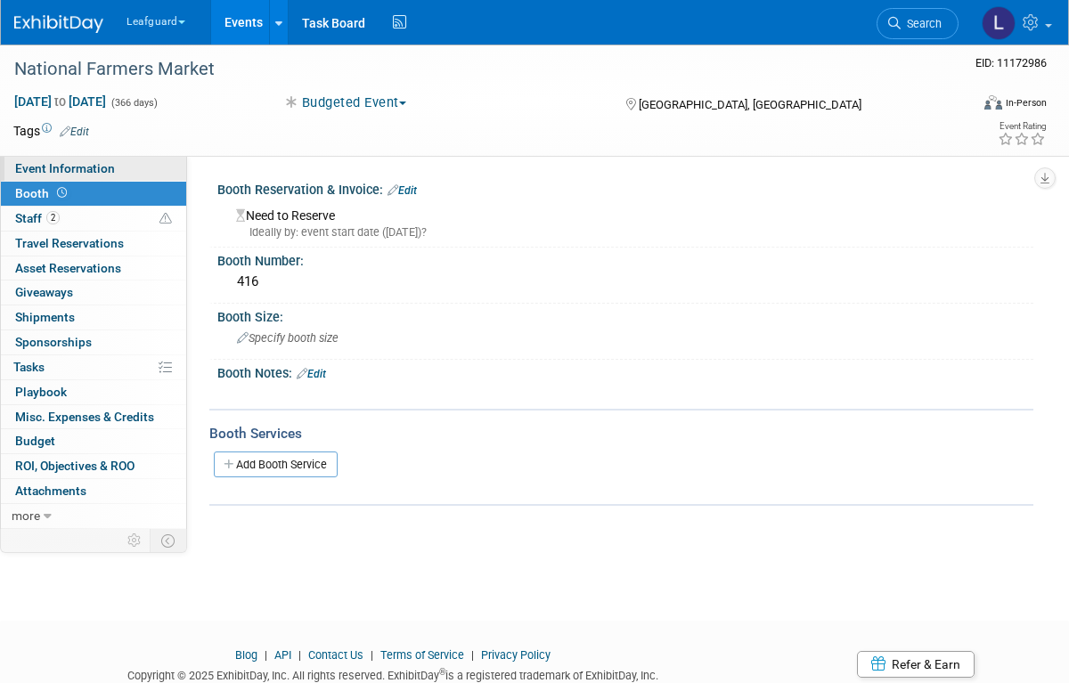
click at [140, 170] on link "Event Information" at bounding box center [93, 169] width 185 height 24
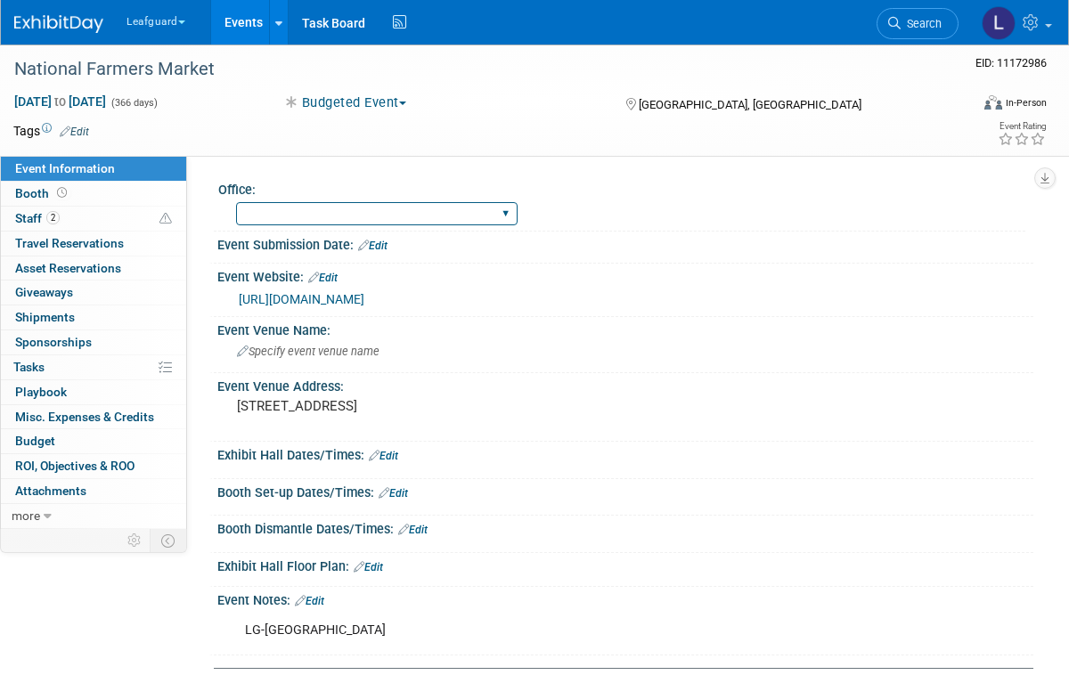
click at [361, 216] on select "[GEOGRAPHIC_DATA] [US_STATE] [GEOGRAPHIC_DATA] [GEOGRAPHIC_DATA] [GEOGRAPHIC_DA…" at bounding box center [377, 214] width 282 height 24
select select "[GEOGRAPHIC_DATA]"
click at [268, 184] on icon at bounding box center [262, 189] width 12 height 13
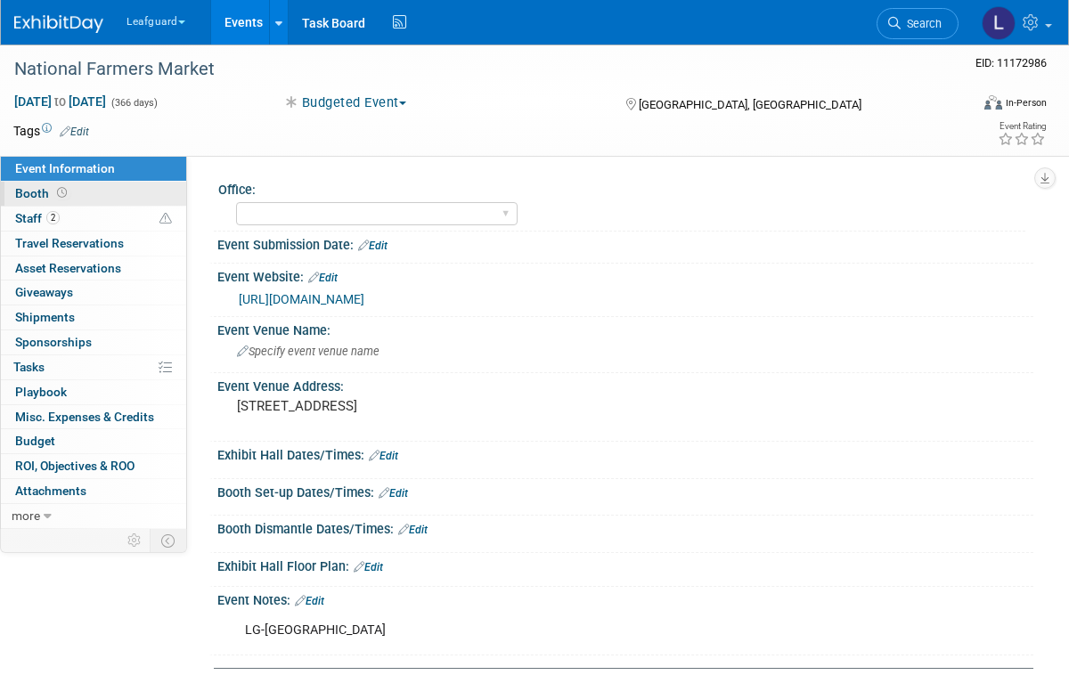
click at [94, 199] on link "Booth" at bounding box center [93, 194] width 185 height 24
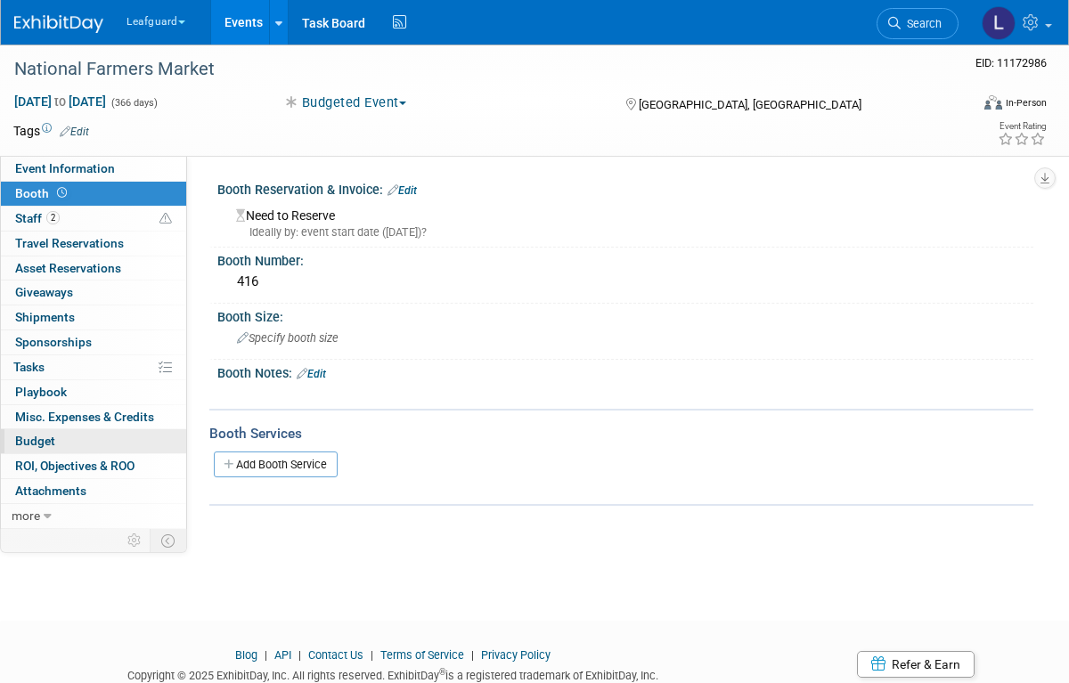
click at [117, 443] on link "Budget" at bounding box center [93, 441] width 185 height 24
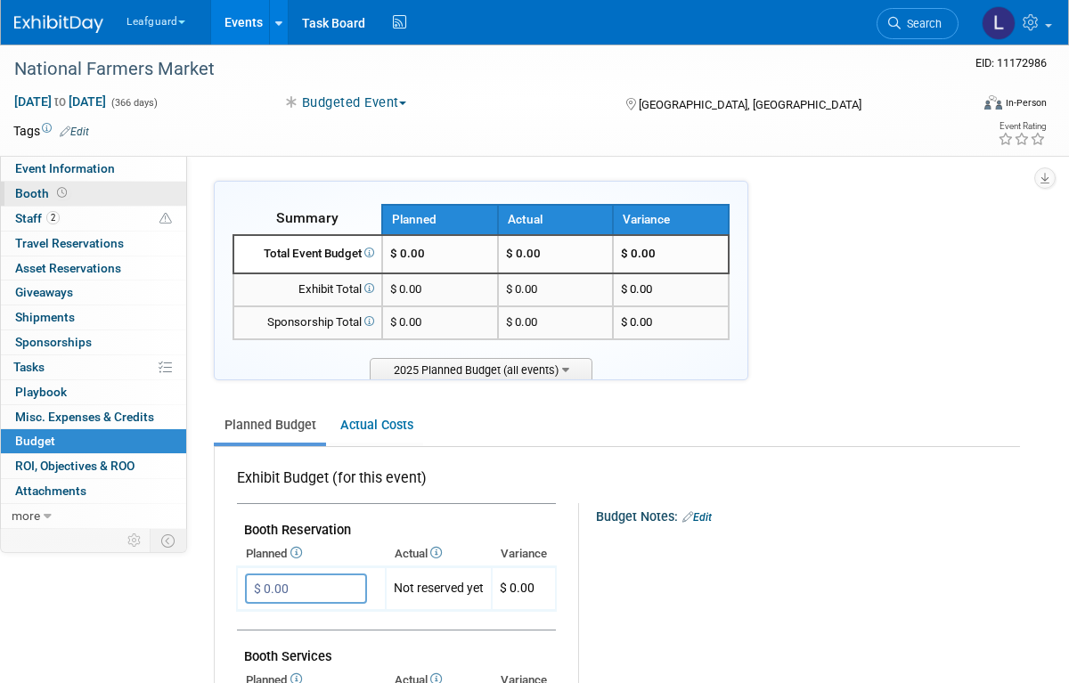
click at [110, 197] on link "Booth" at bounding box center [93, 194] width 185 height 24
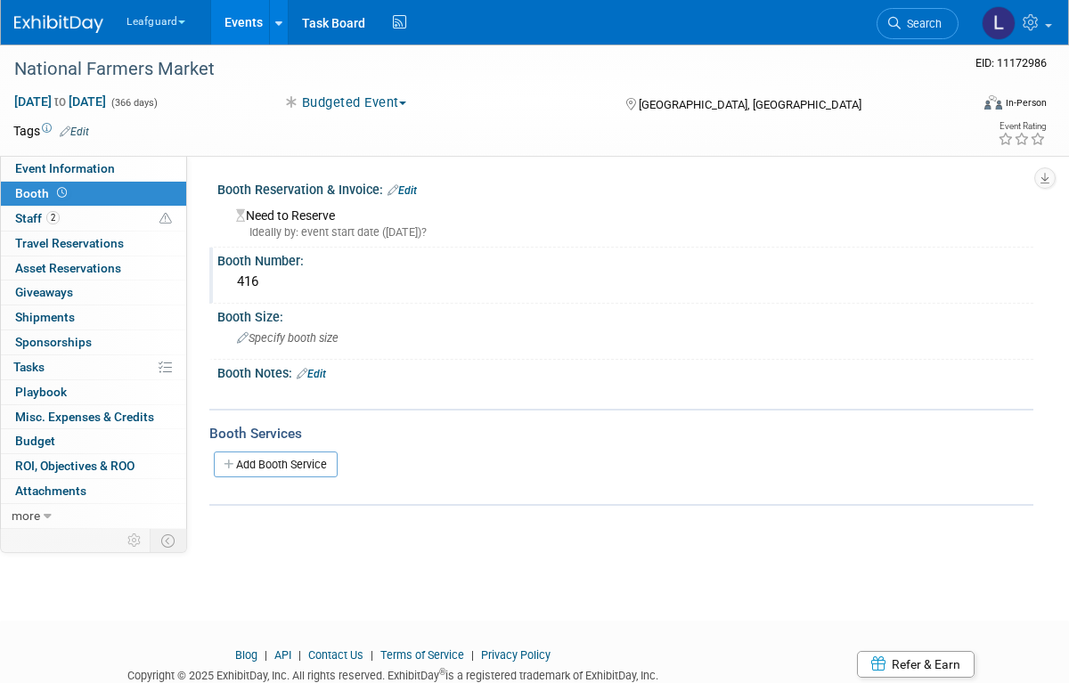
click at [344, 271] on div "416" at bounding box center [625, 282] width 789 height 28
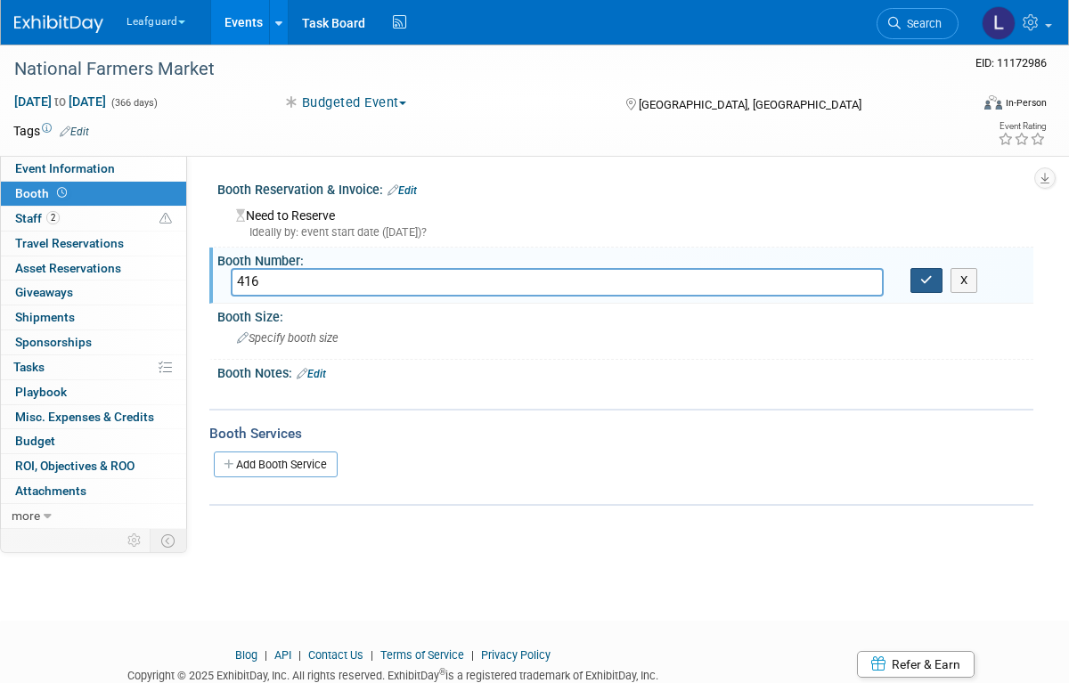
click at [925, 282] on icon "button" at bounding box center [926, 280] width 12 height 12
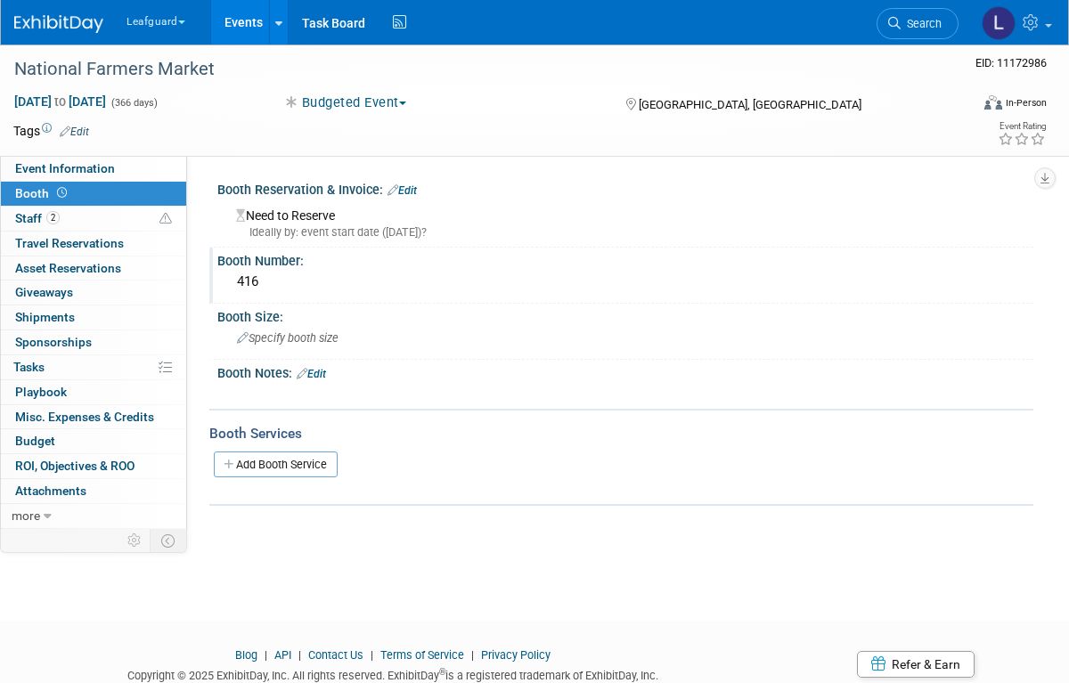
click at [416, 190] on link "Edit" at bounding box center [402, 190] width 29 height 12
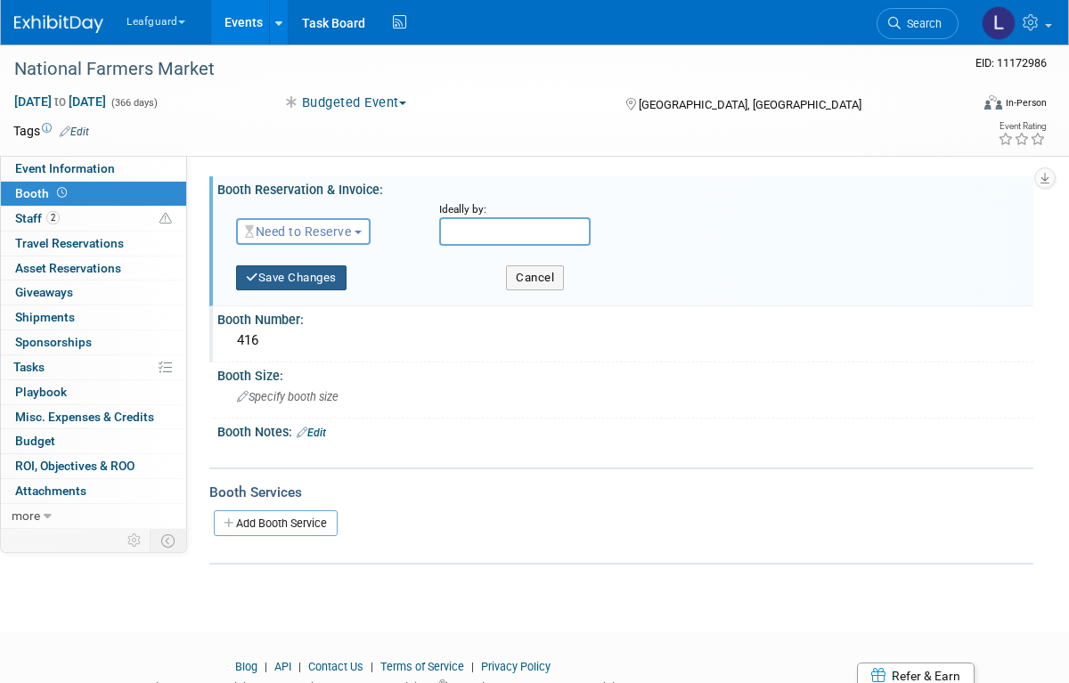
click at [306, 273] on button "Save Changes" at bounding box center [291, 277] width 110 height 25
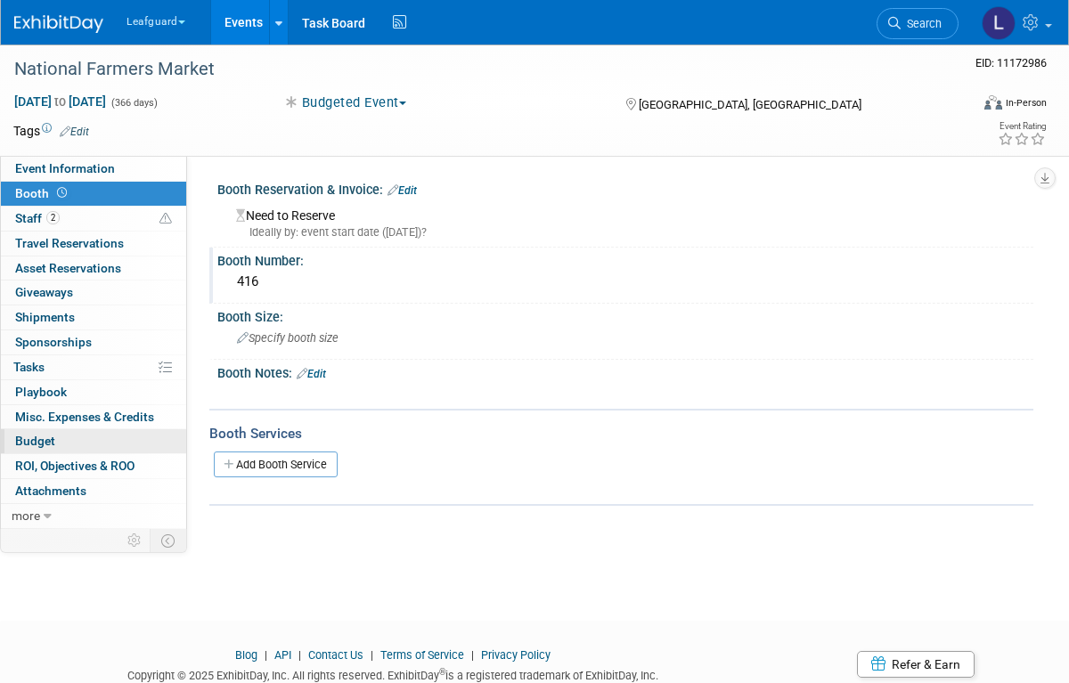
click at [87, 430] on link "Budget" at bounding box center [93, 441] width 185 height 24
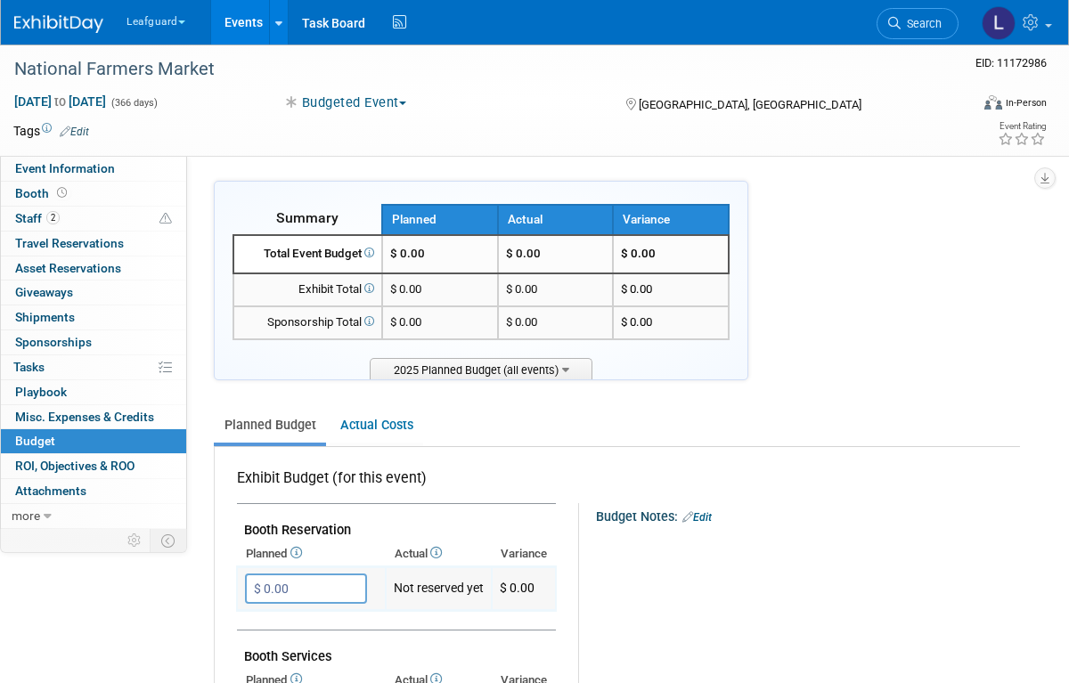
click at [299, 591] on input "$ 0.00" at bounding box center [306, 589] width 122 height 30
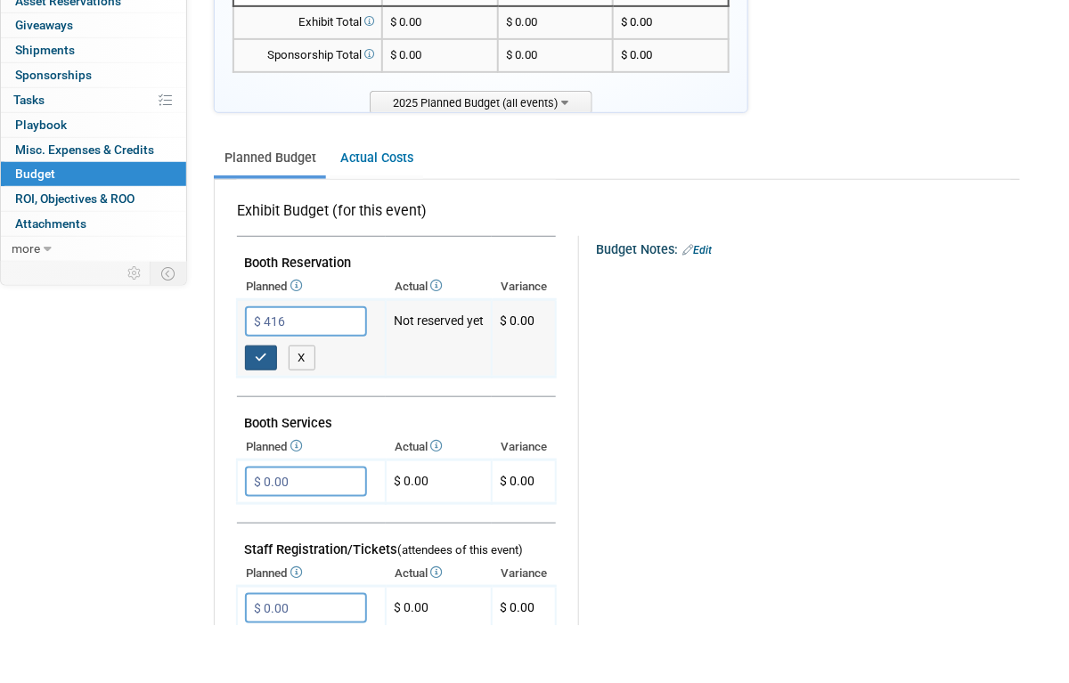
type input "$ 416.00"
click at [259, 410] on icon "button" at bounding box center [261, 416] width 12 height 12
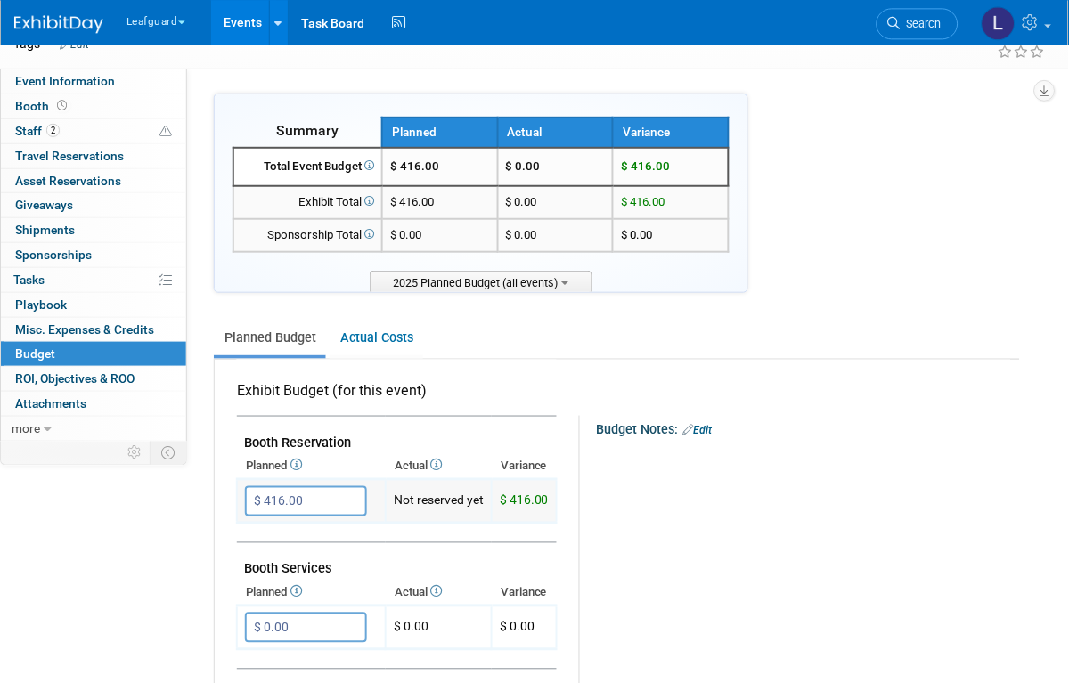
scroll to position [86, 0]
